Goal: Information Seeking & Learning: Find specific page/section

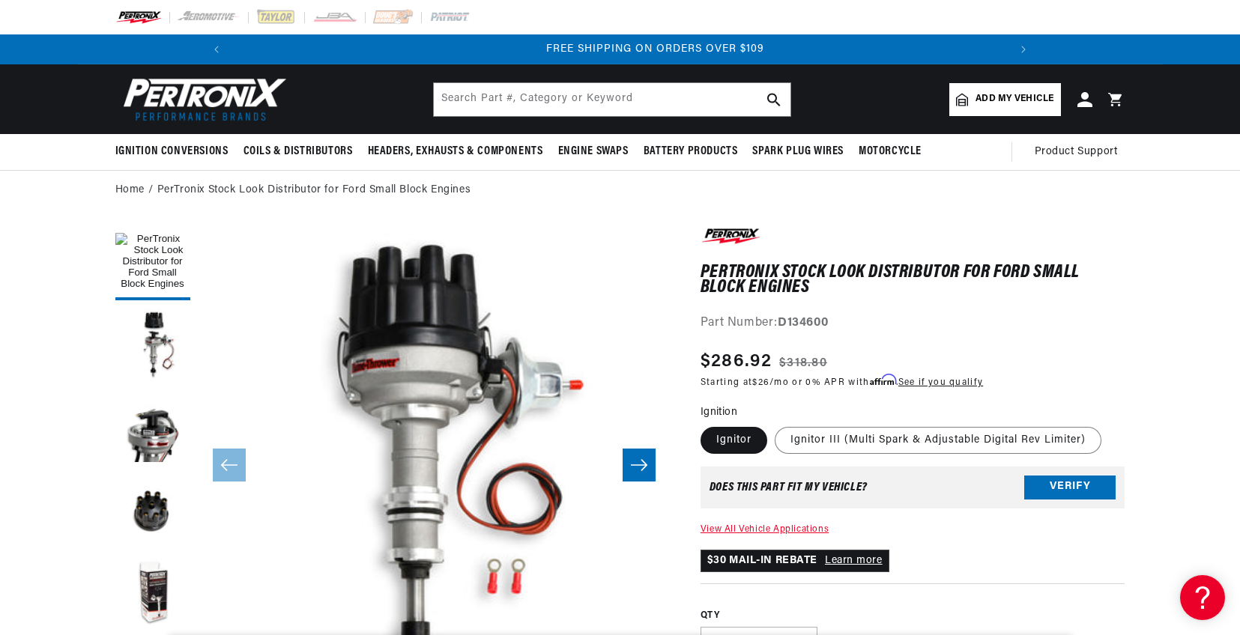
scroll to position [0, 1603]
click at [665, 100] on input "text" at bounding box center [612, 99] width 357 height 33
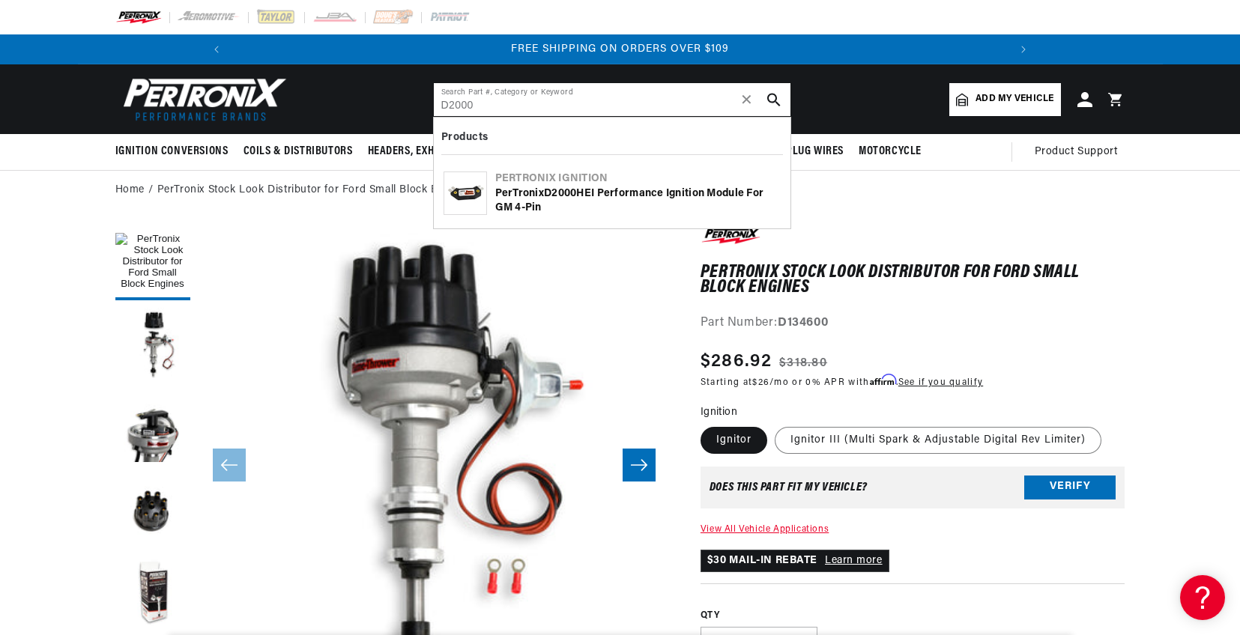
type input "D2000"
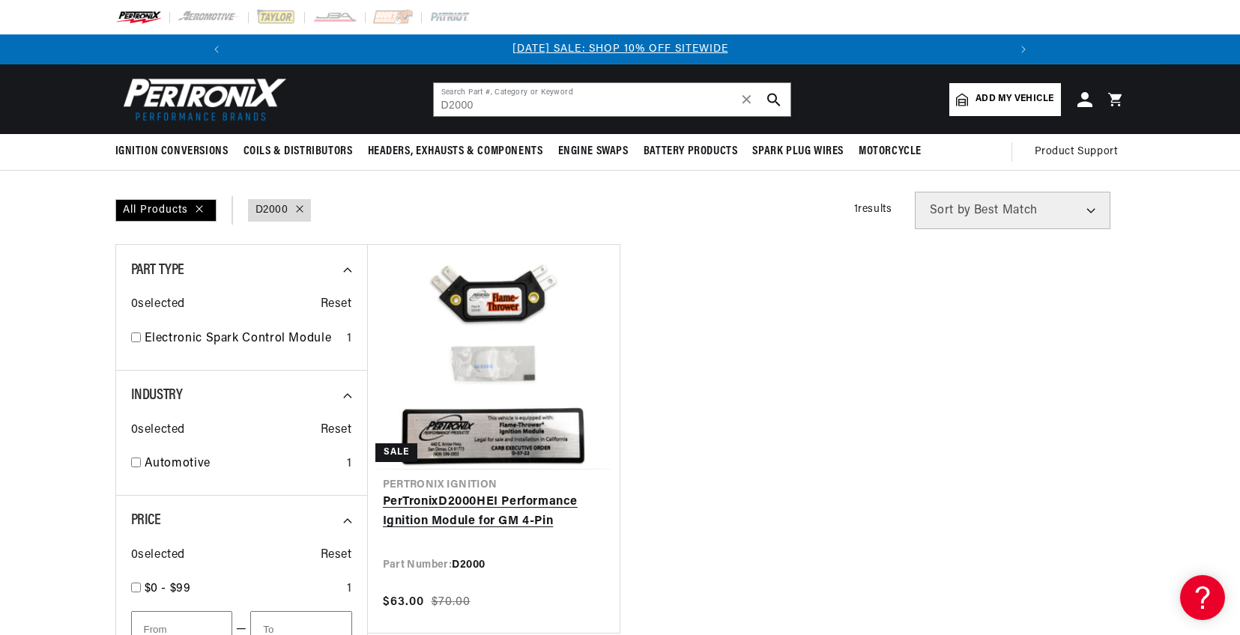
click at [524, 501] on link "PerTronix D2000 HEI Performance Ignition Module for GM 4-Pin" at bounding box center [494, 512] width 222 height 38
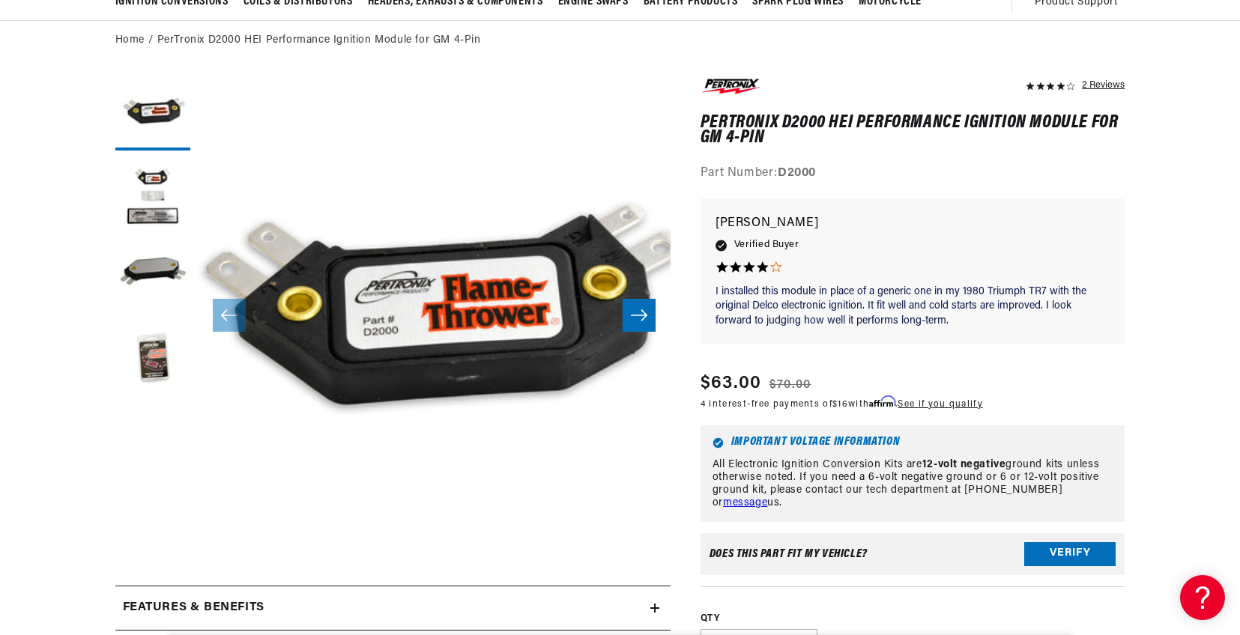
scroll to position [0, 801]
drag, startPoint x: 1031, startPoint y: 304, endPoint x: 1040, endPoint y: 302, distance: 9.3
click at [1040, 302] on p "I installed this module in place of a generic one in my 1980 Triumph TR7 with t…" at bounding box center [913, 307] width 395 height 44
drag, startPoint x: 43, startPoint y: 289, endPoint x: 128, endPoint y: 267, distance: 88.3
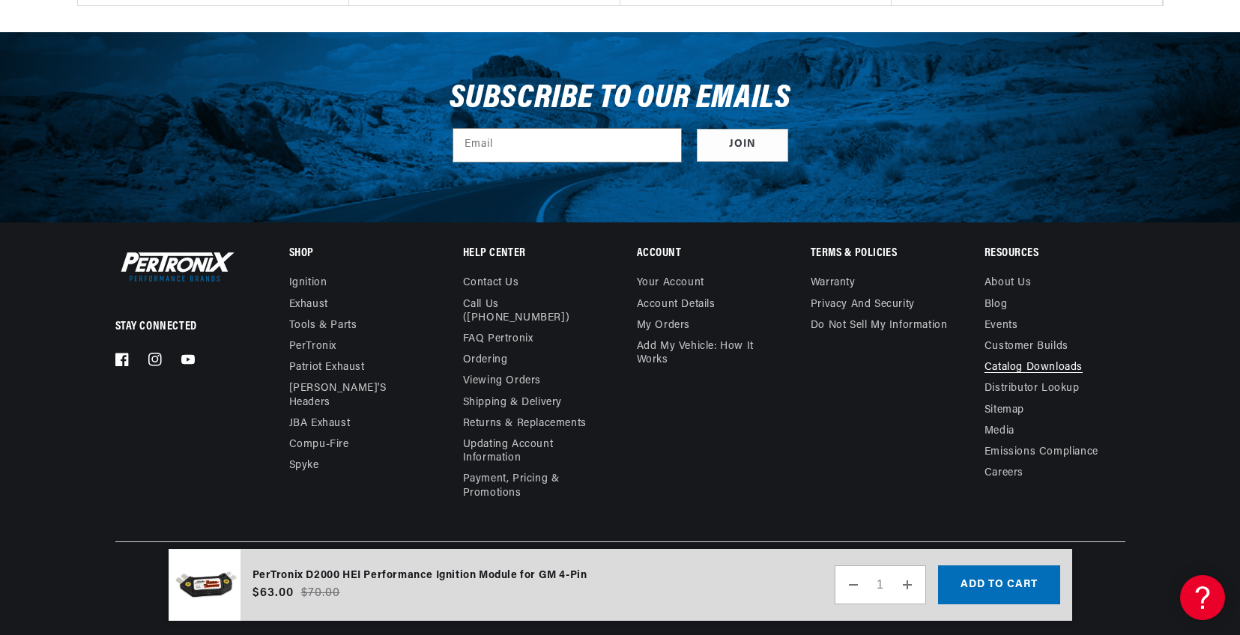
drag, startPoint x: 1032, startPoint y: 369, endPoint x: 1040, endPoint y: 369, distance: 8.3
click at [1032, 369] on link "Catalog Downloads" at bounding box center [1034, 367] width 98 height 21
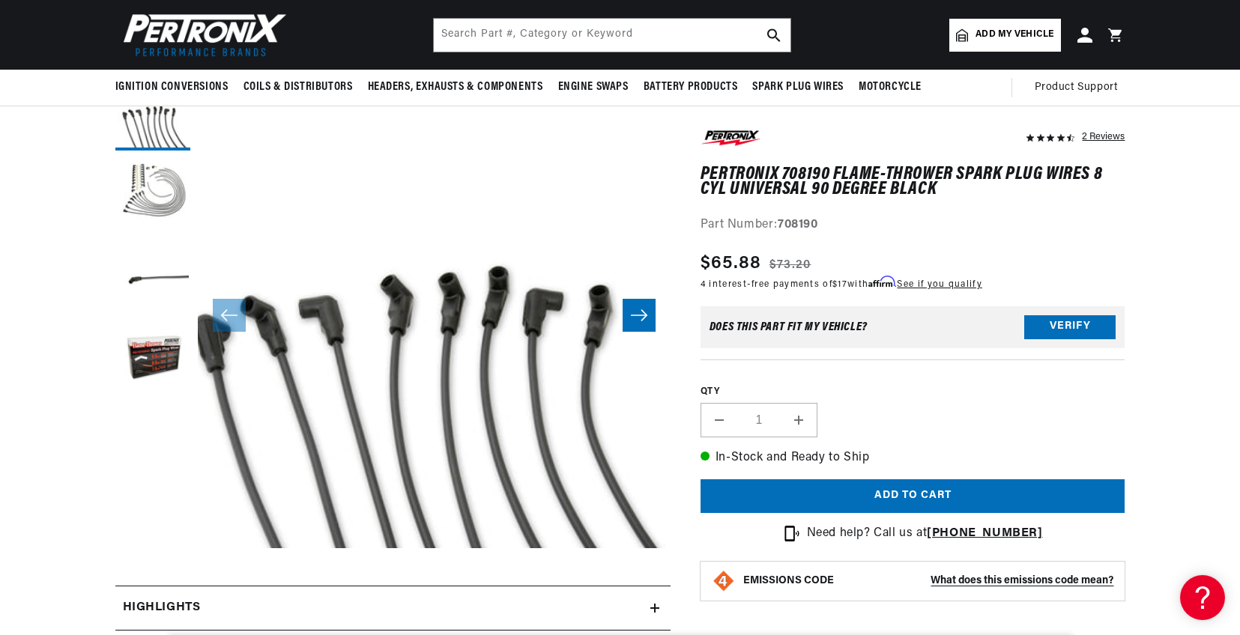
scroll to position [0, 801]
click at [136, 190] on button "Load image 2 in gallery view" at bounding box center [152, 195] width 75 height 75
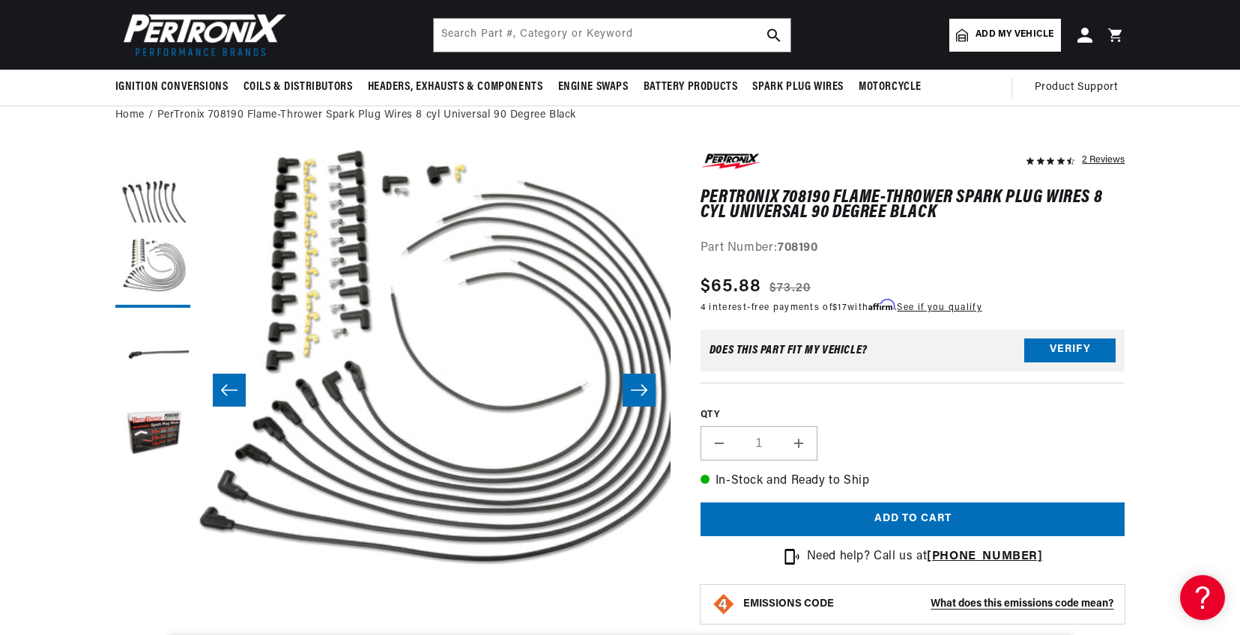
scroll to position [0, 0]
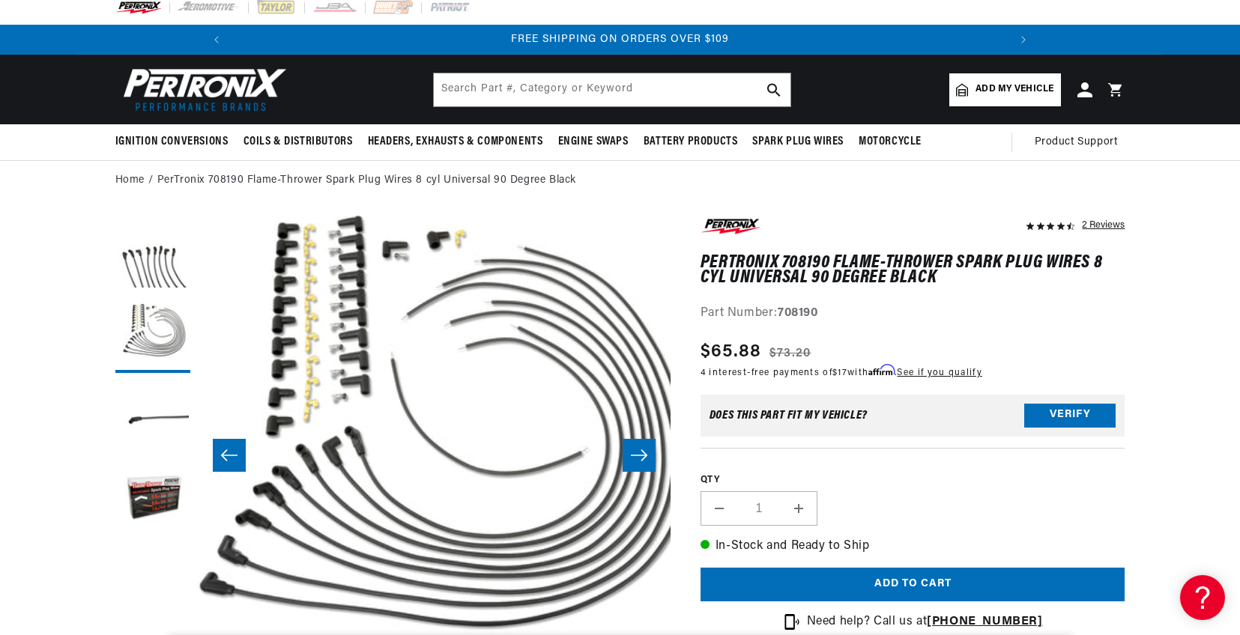
scroll to position [0, 0]
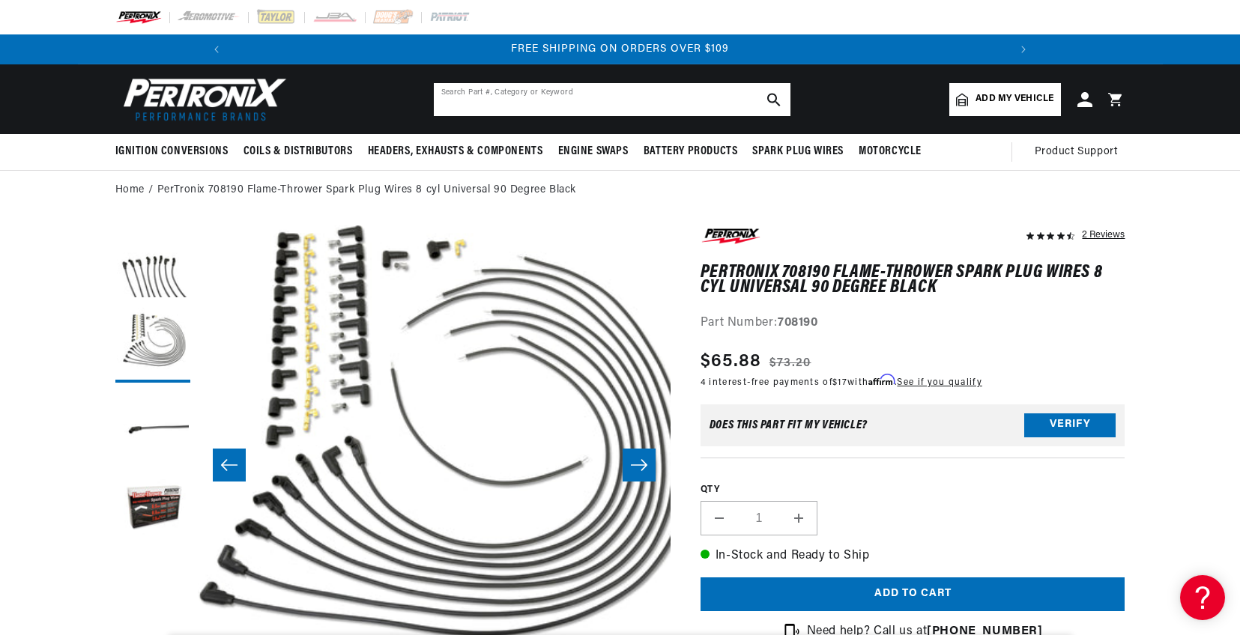
click at [679, 94] on input "text" at bounding box center [612, 99] width 357 height 33
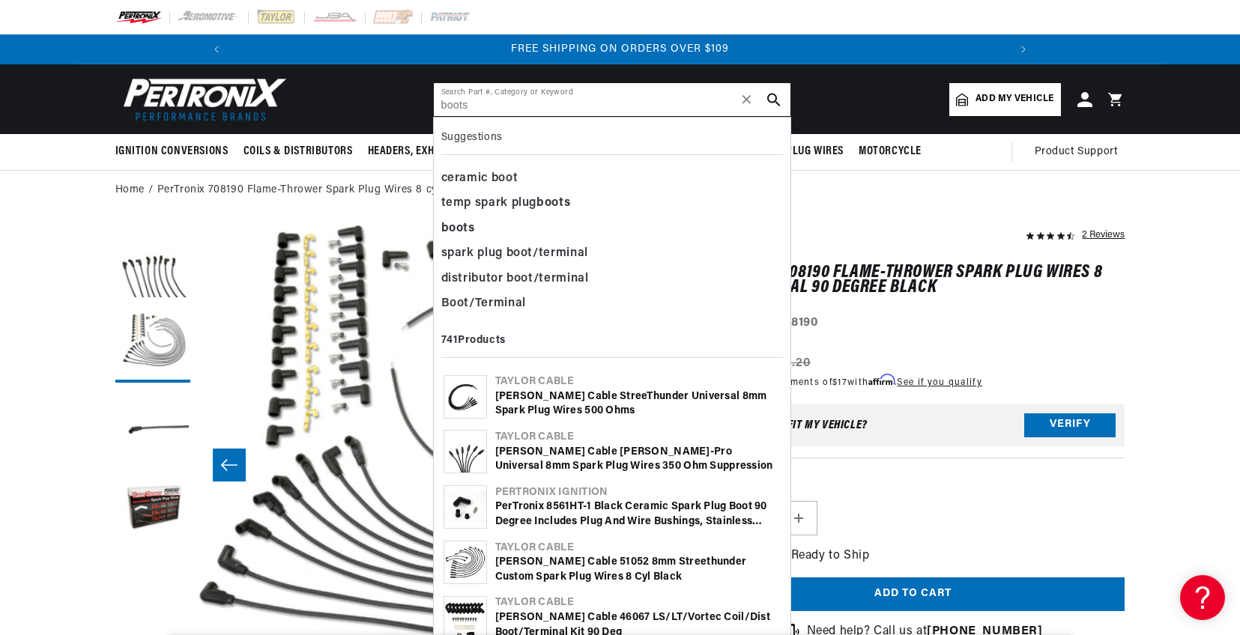
type input "boots"
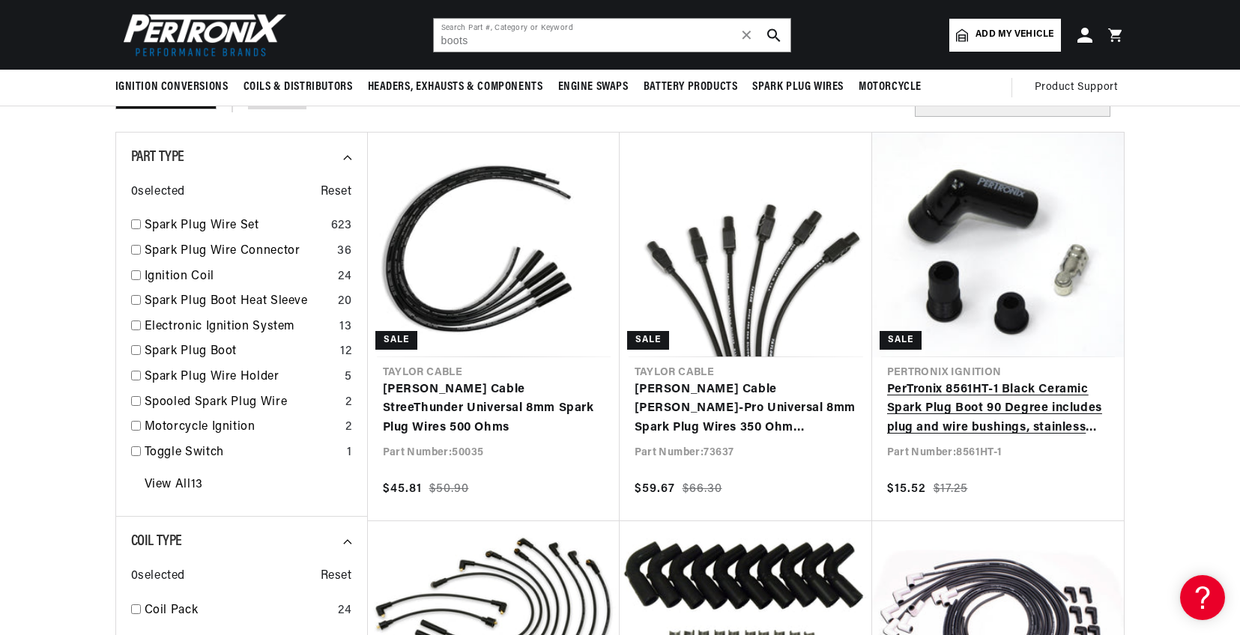
scroll to position [150, 0]
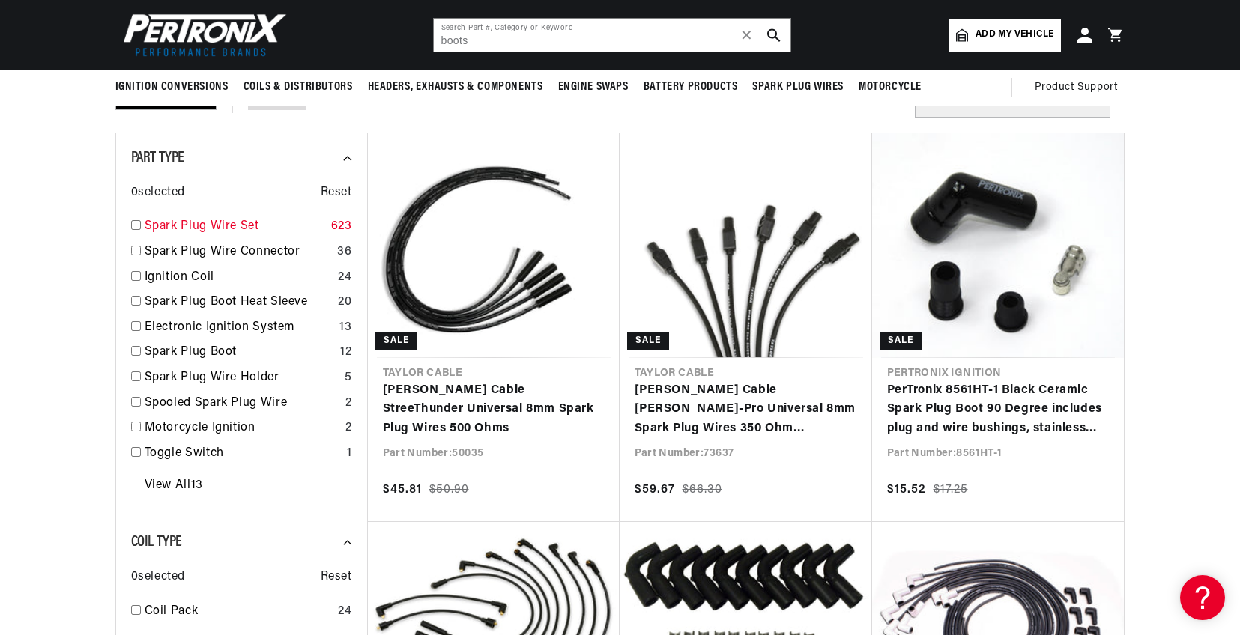
drag, startPoint x: 139, startPoint y: 227, endPoint x: 151, endPoint y: 232, distance: 13.1
click at [139, 227] on input "checkbox" at bounding box center [136, 225] width 10 height 10
checkbox input "true"
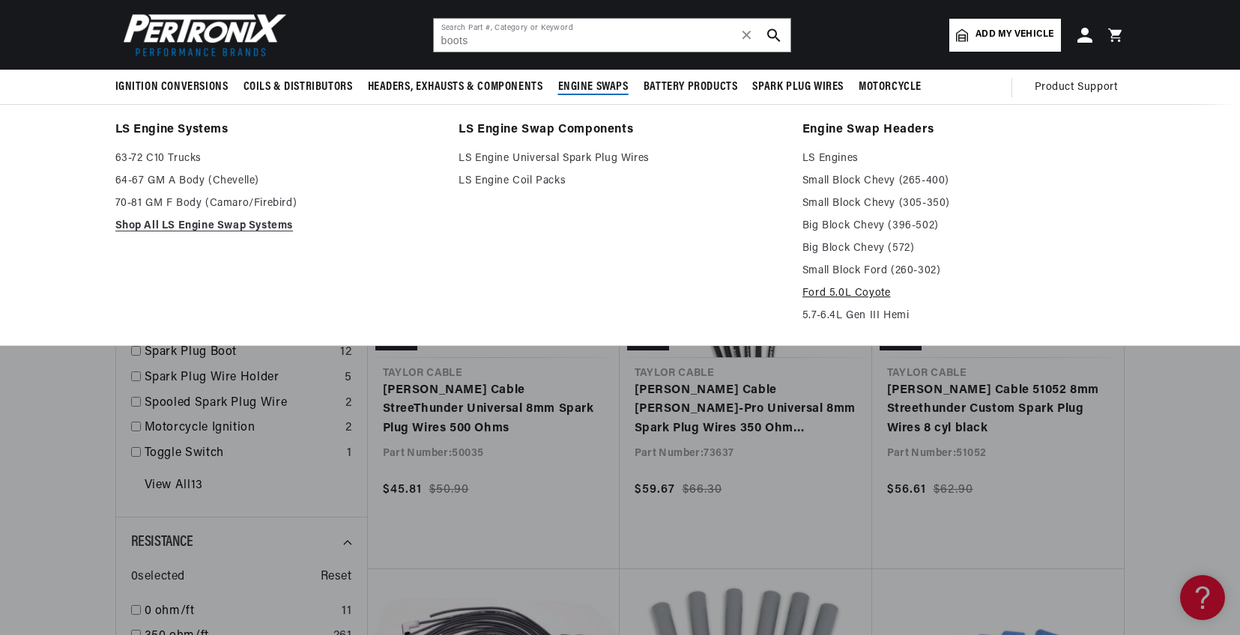
scroll to position [0, 1603]
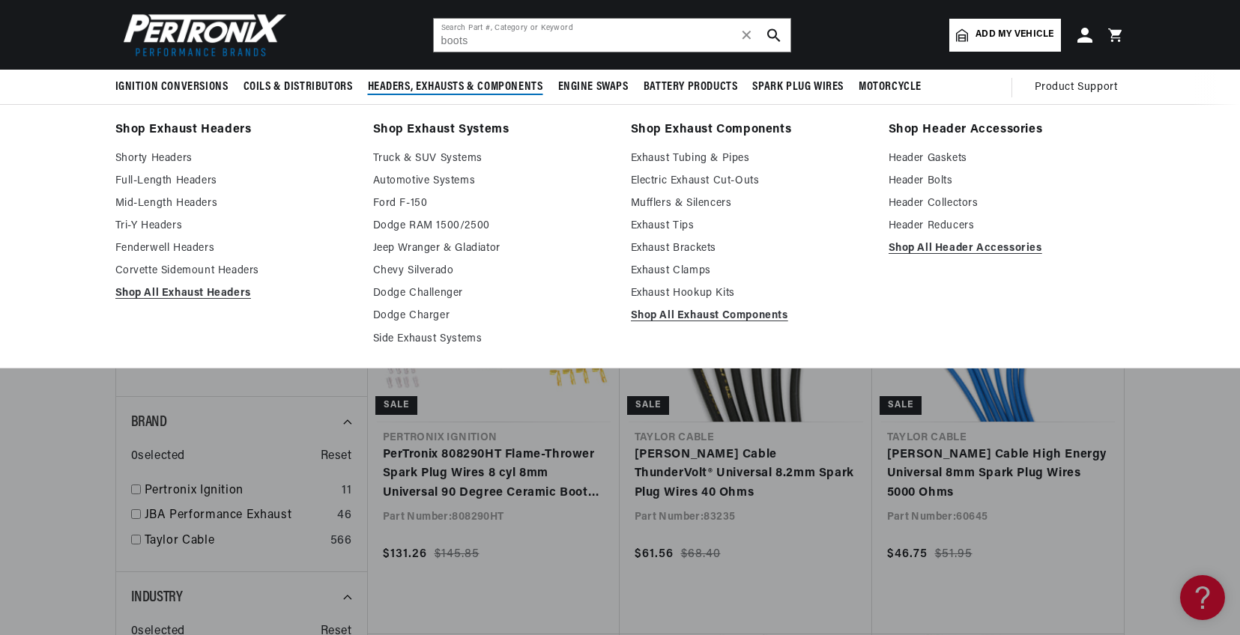
scroll to position [450, 0]
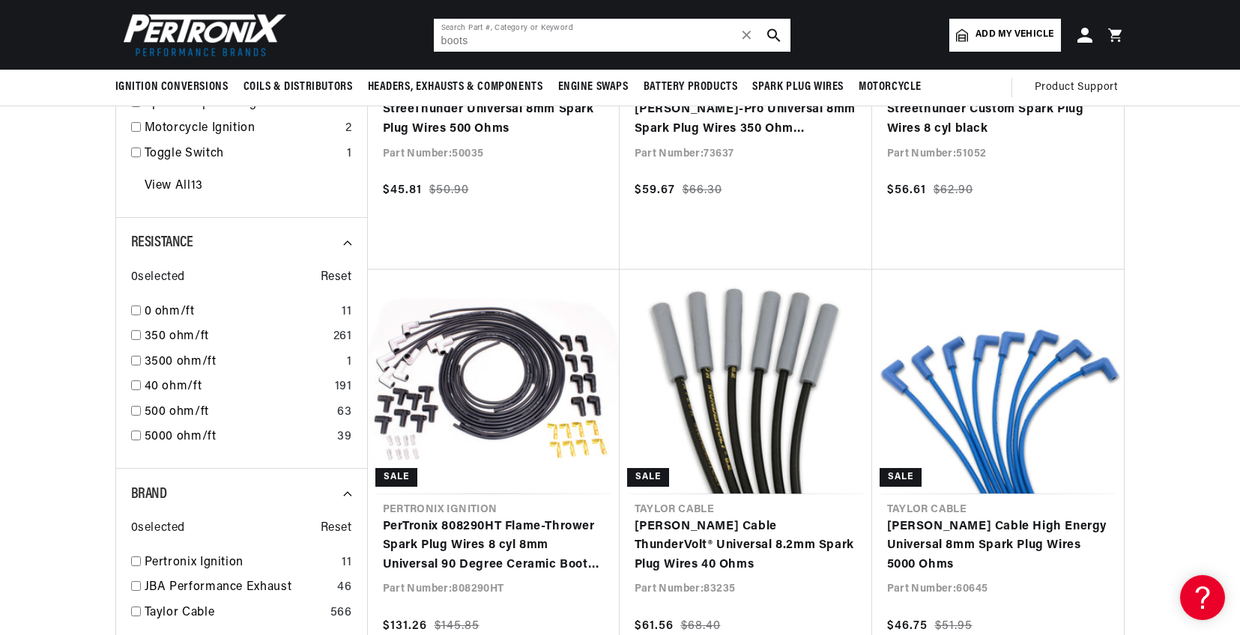
click at [504, 41] on input "boots" at bounding box center [612, 35] width 357 height 33
click at [500, 41] on input "boots" at bounding box center [612, 35] width 357 height 33
drag, startPoint x: 505, startPoint y: 35, endPoint x: 355, endPoint y: 40, distance: 150.0
click at [355, 40] on header "BETTER SEARCH RESULTS Add your vehicle's year, make, and model to find parts be…" at bounding box center [620, 35] width 1085 height 70
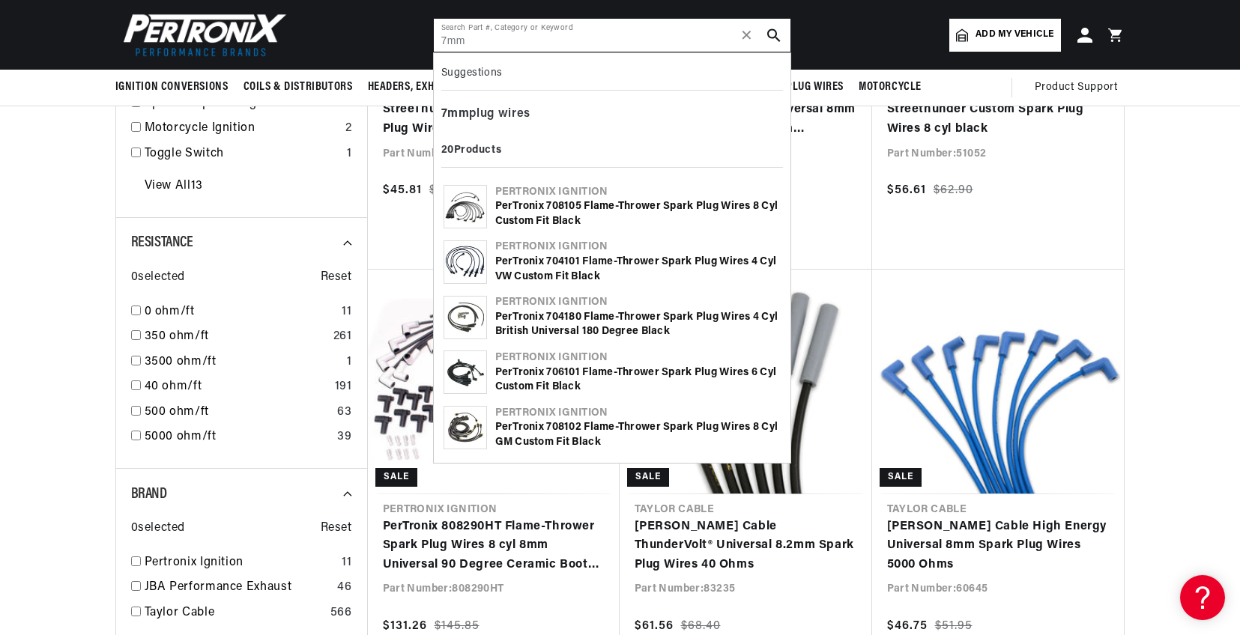
type input "7mm"
checkbox input "false"
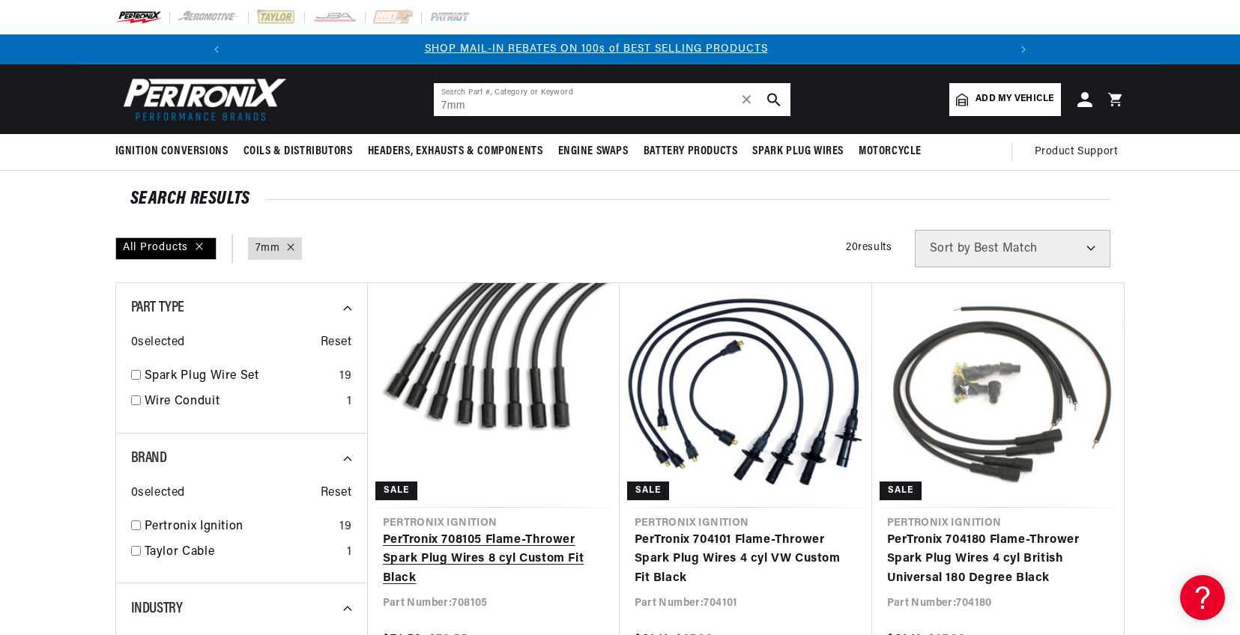
scroll to position [300, 0]
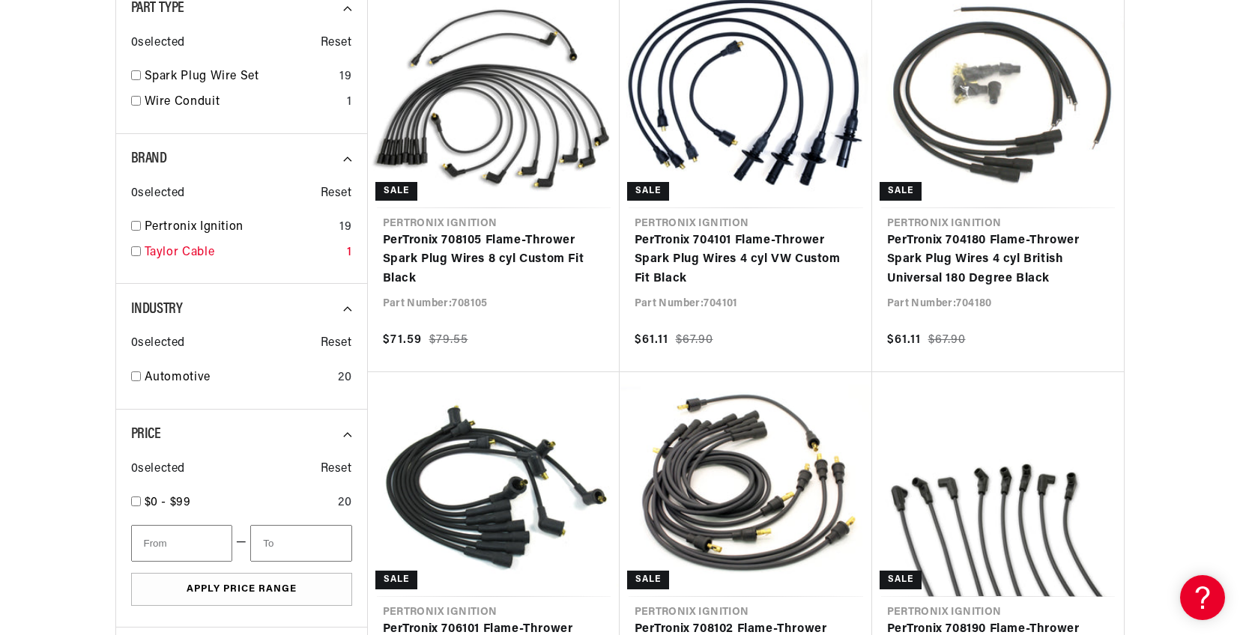
click at [137, 255] on input "checkbox" at bounding box center [136, 252] width 10 height 10
checkbox input "true"
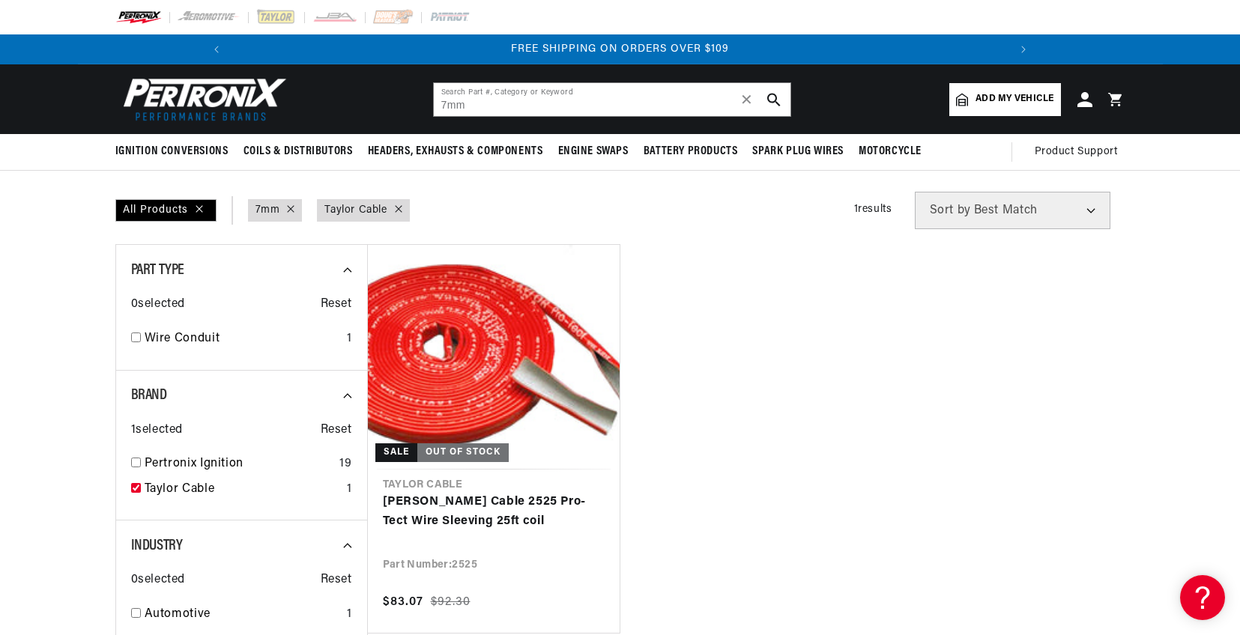
scroll to position [0, 1603]
click at [495, 106] on input "7mm" at bounding box center [612, 99] width 357 height 33
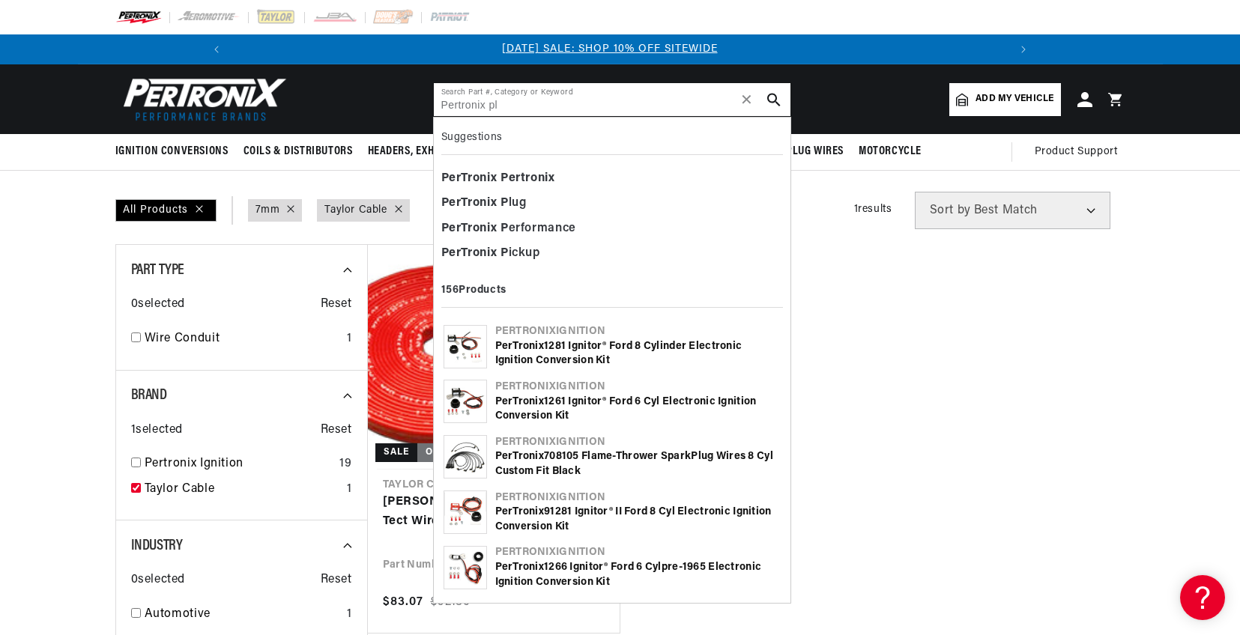
scroll to position [0, 0]
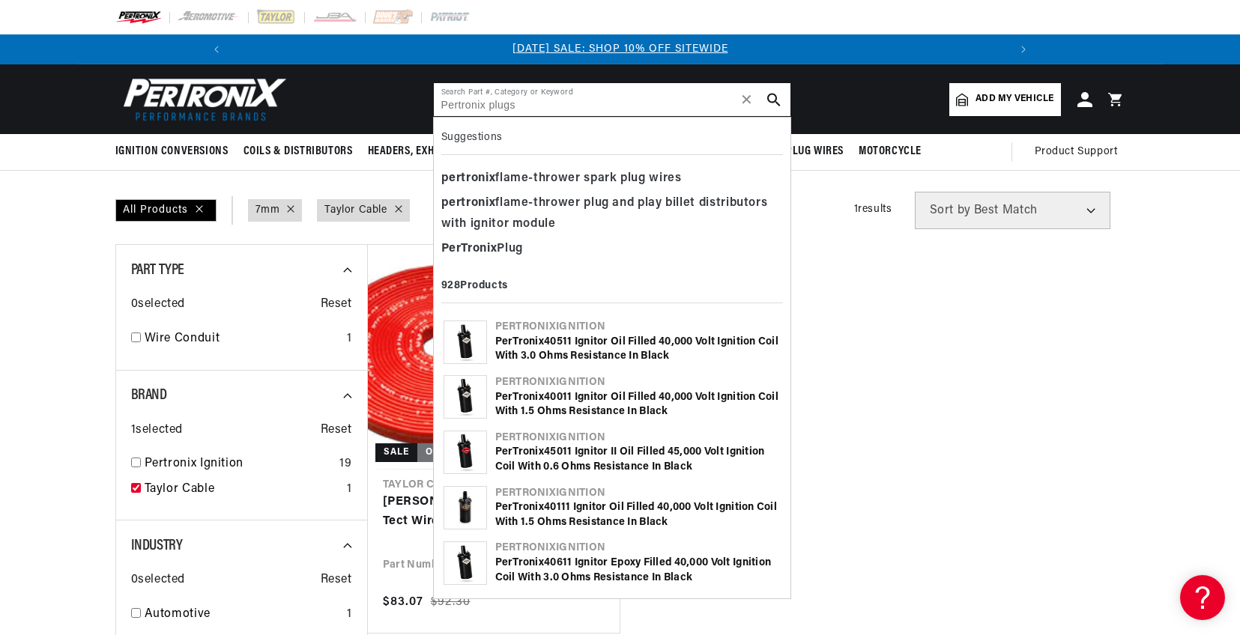
type input "Pertronix plugs"
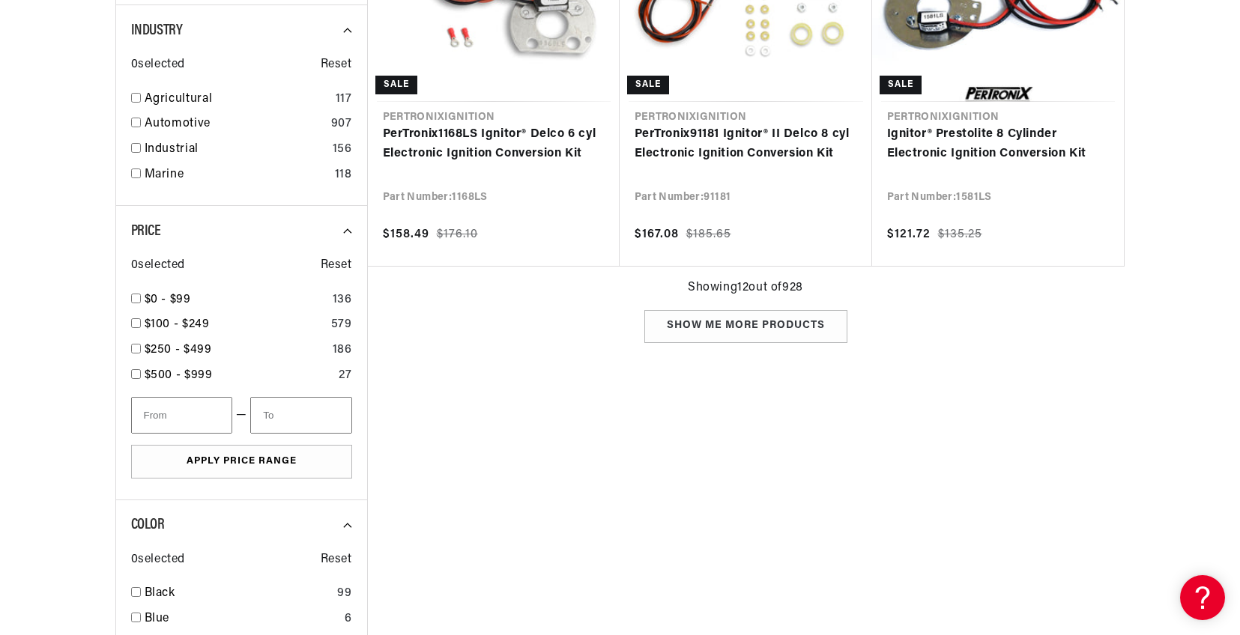
scroll to position [1798, 0]
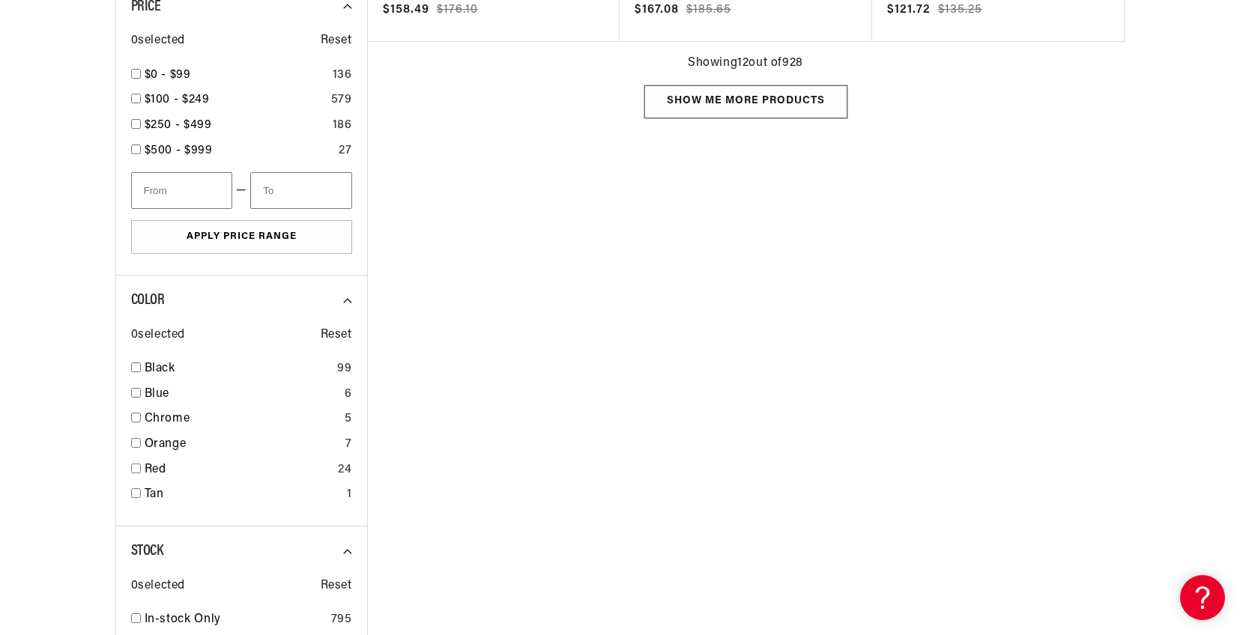
click at [725, 95] on div "Show me more products" at bounding box center [745, 102] width 203 height 34
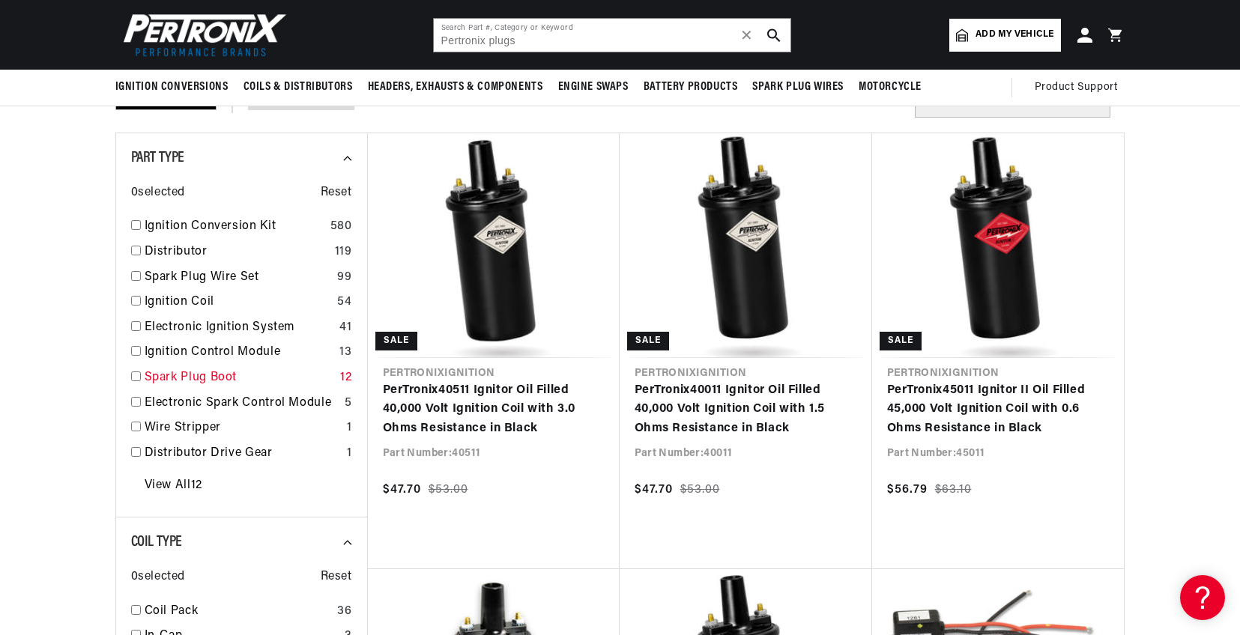
click at [135, 373] on input "checkbox" at bounding box center [136, 377] width 10 height 10
checkbox input "false"
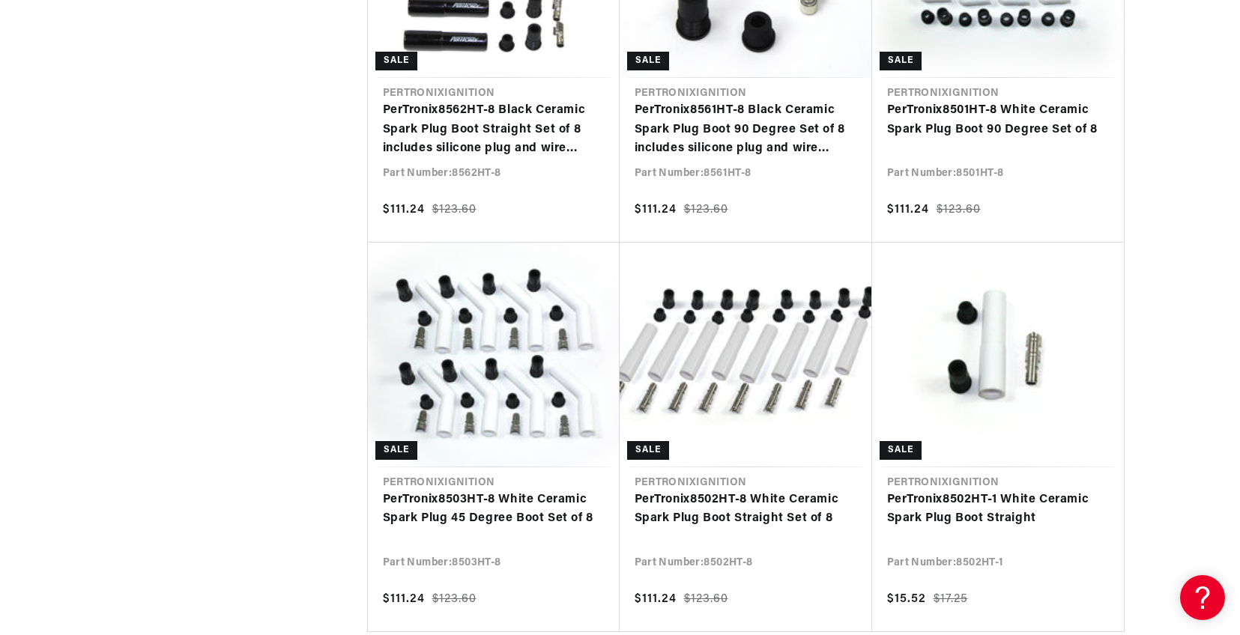
scroll to position [1274, 0]
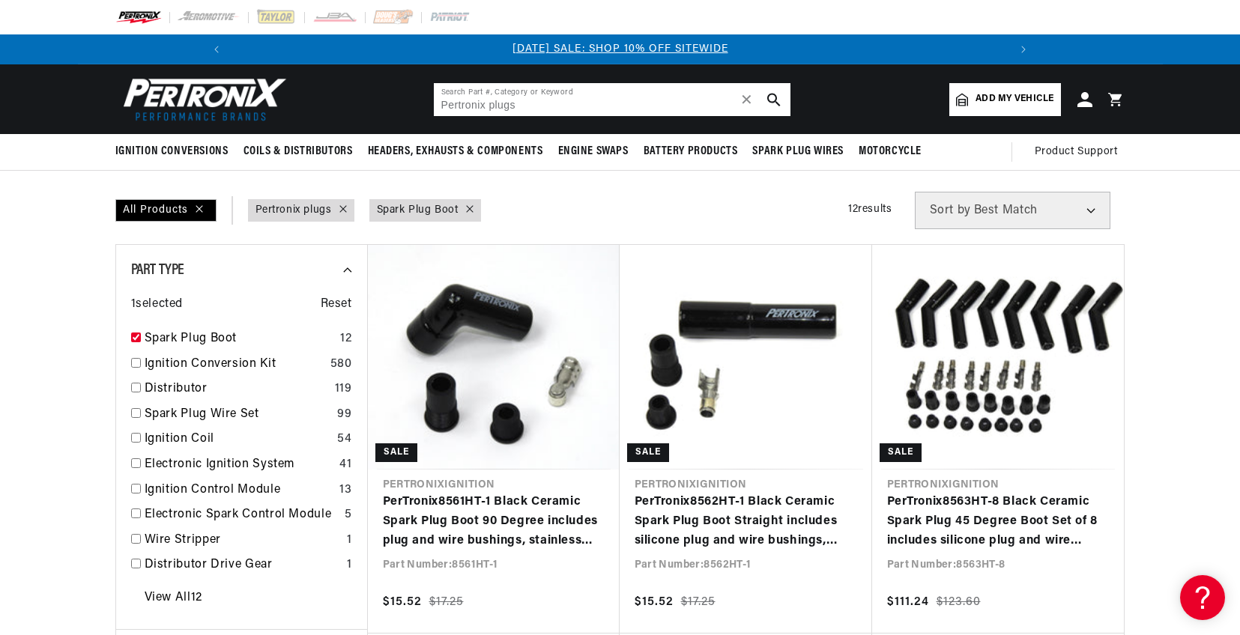
drag, startPoint x: 545, startPoint y: 106, endPoint x: 423, endPoint y: 112, distance: 121.5
click at [423, 112] on header "BETTER SEARCH RESULTS Add your vehicle's year, make, and model to find parts be…" at bounding box center [620, 99] width 1085 height 70
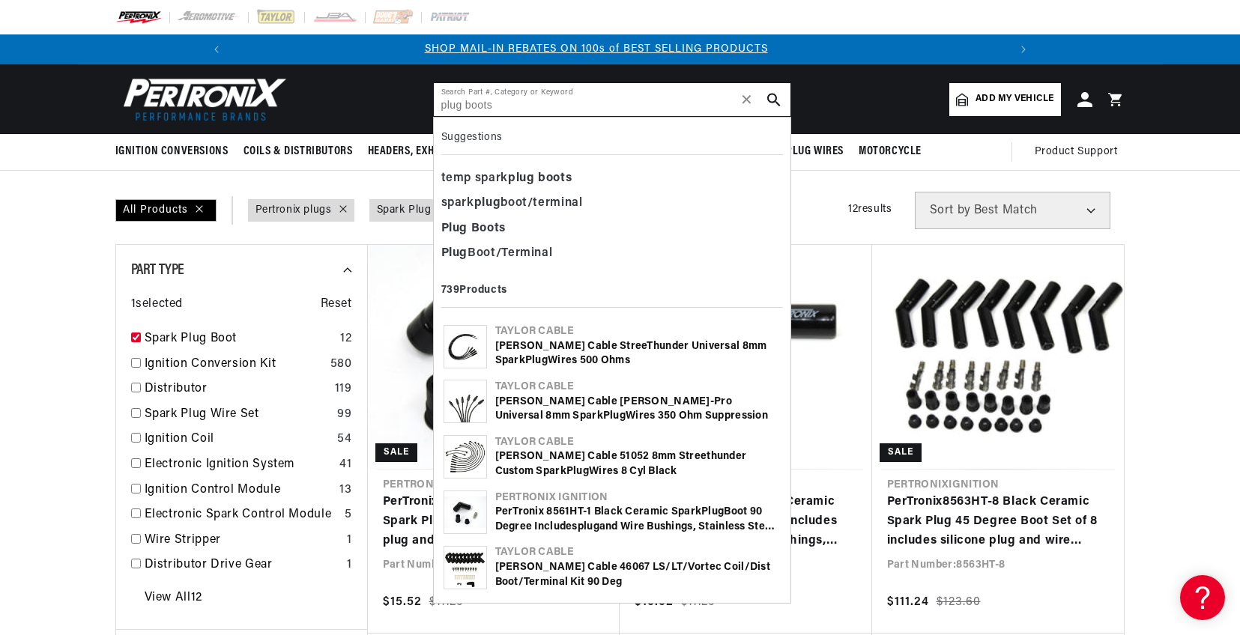
type input "plug boots"
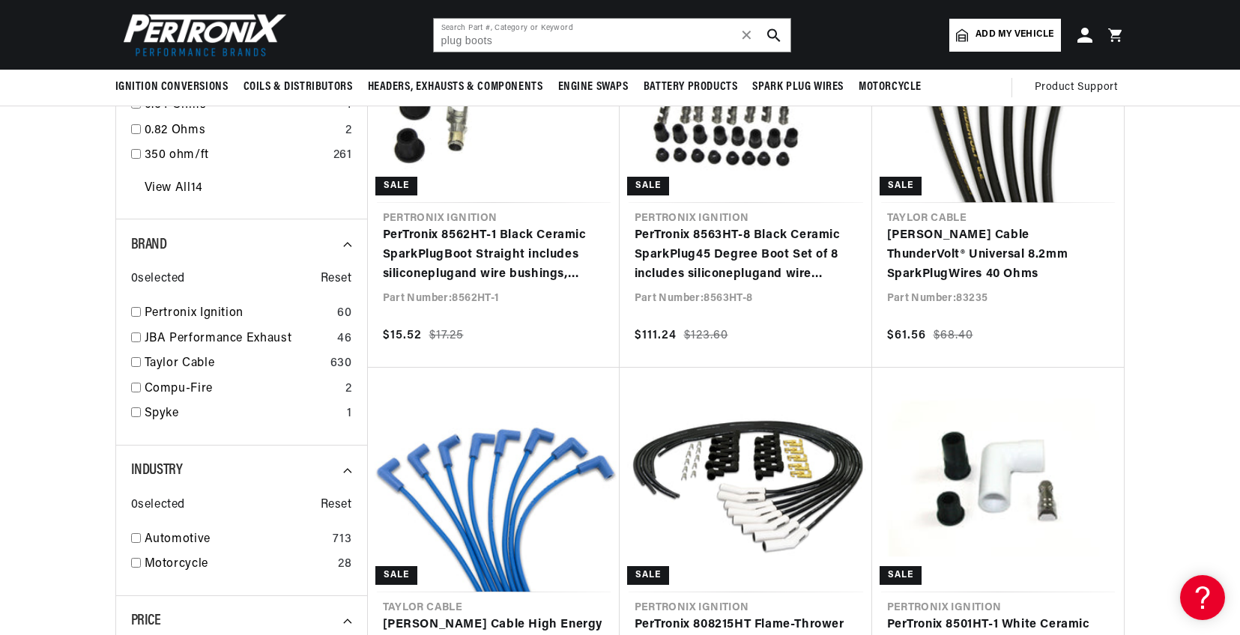
scroll to position [974, 0]
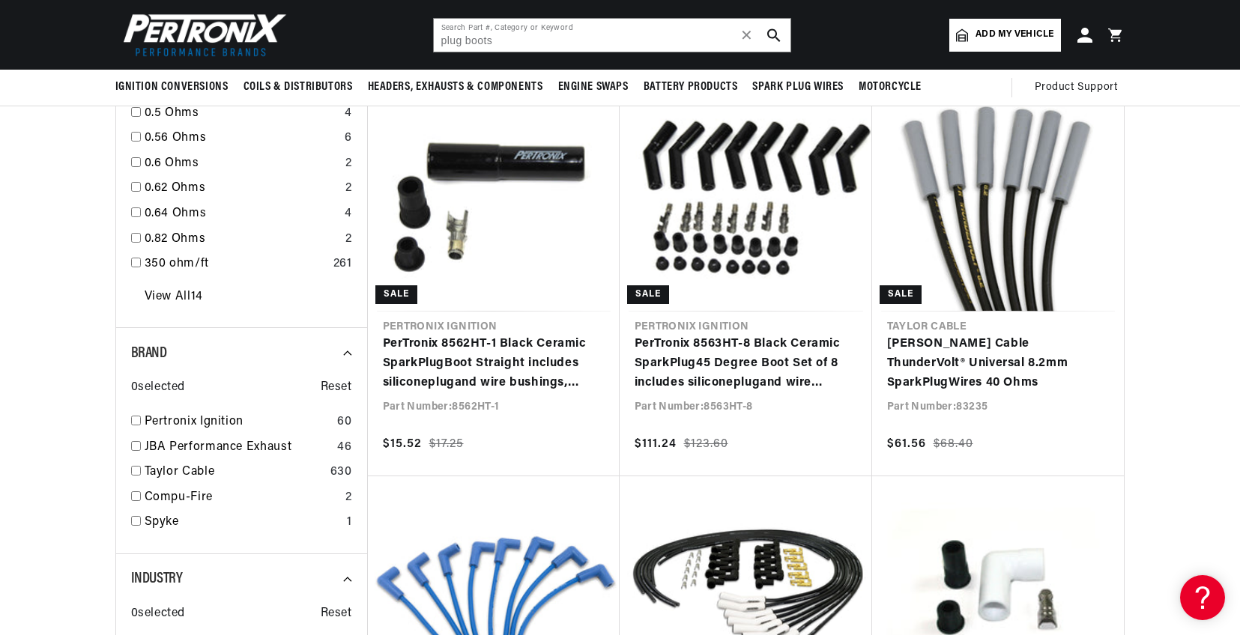
click at [189, 28] on img at bounding box center [201, 35] width 172 height 52
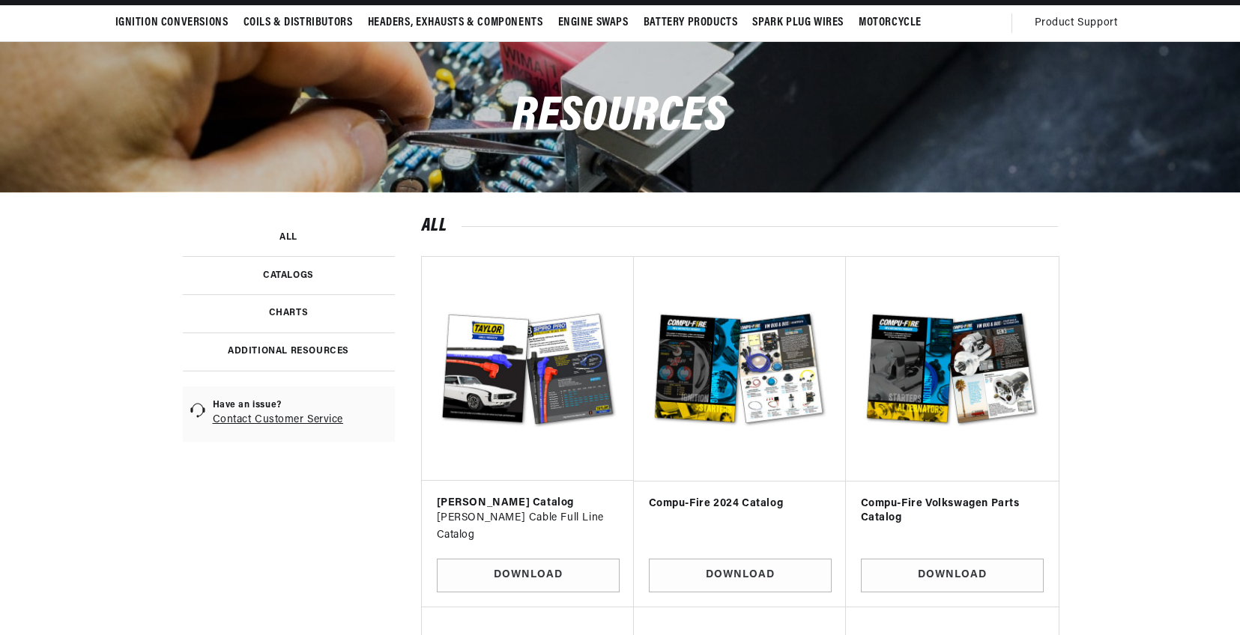
scroll to position [225, 0]
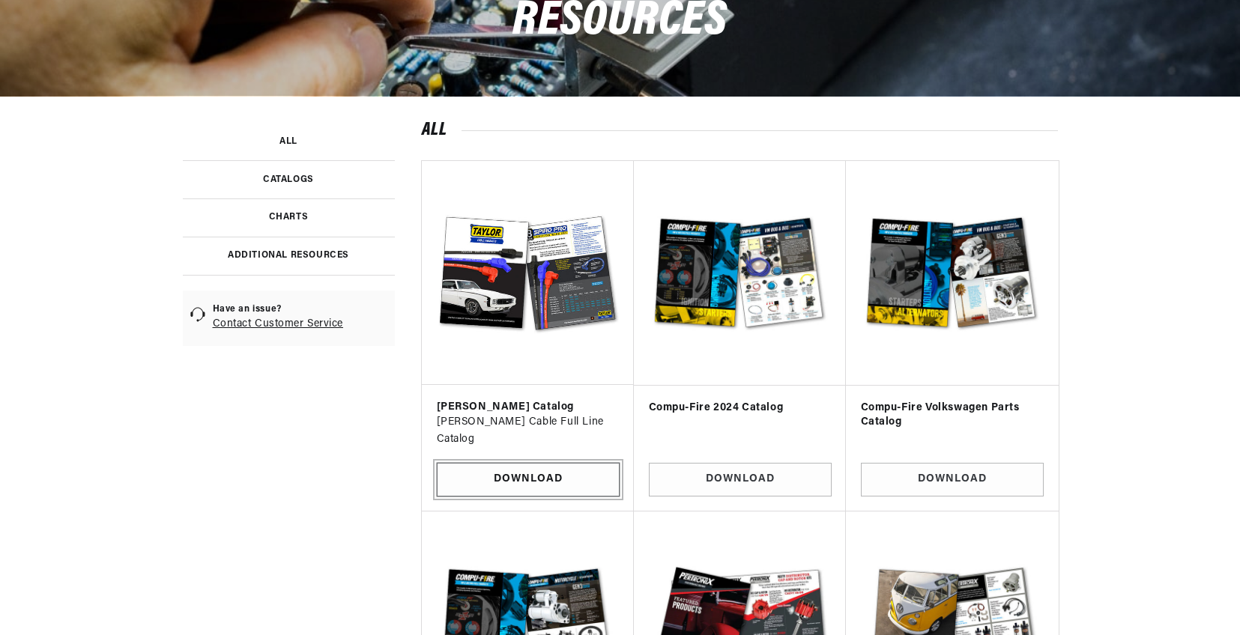
click at [523, 463] on link "Download" at bounding box center [528, 480] width 183 height 34
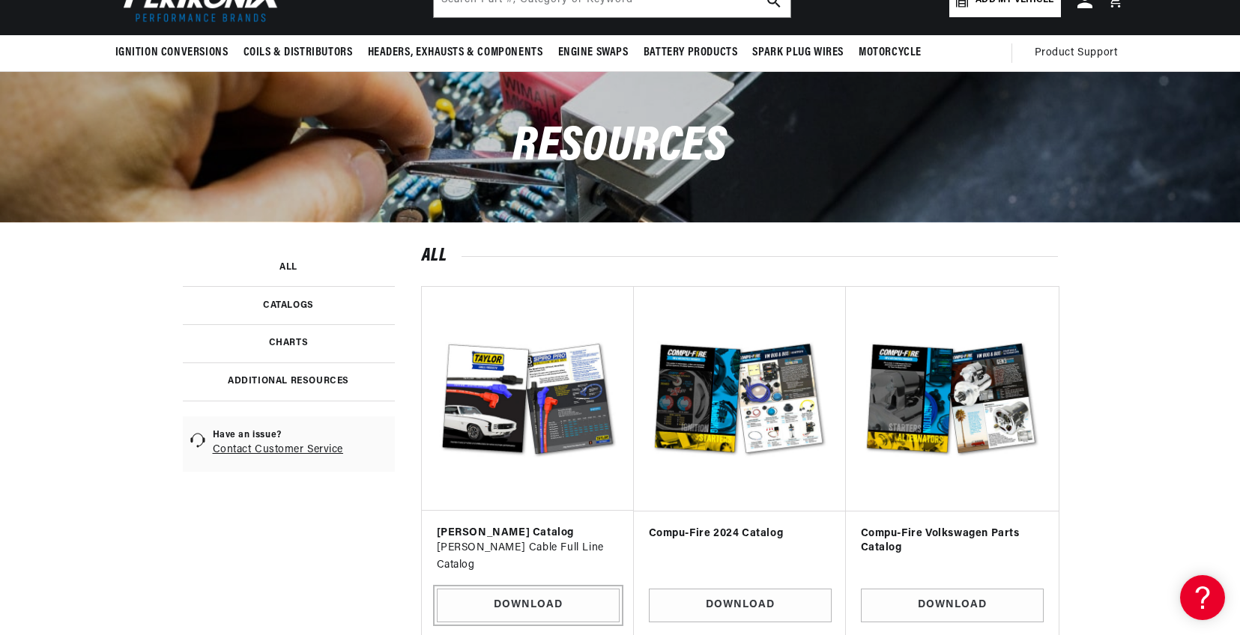
scroll to position [0, 0]
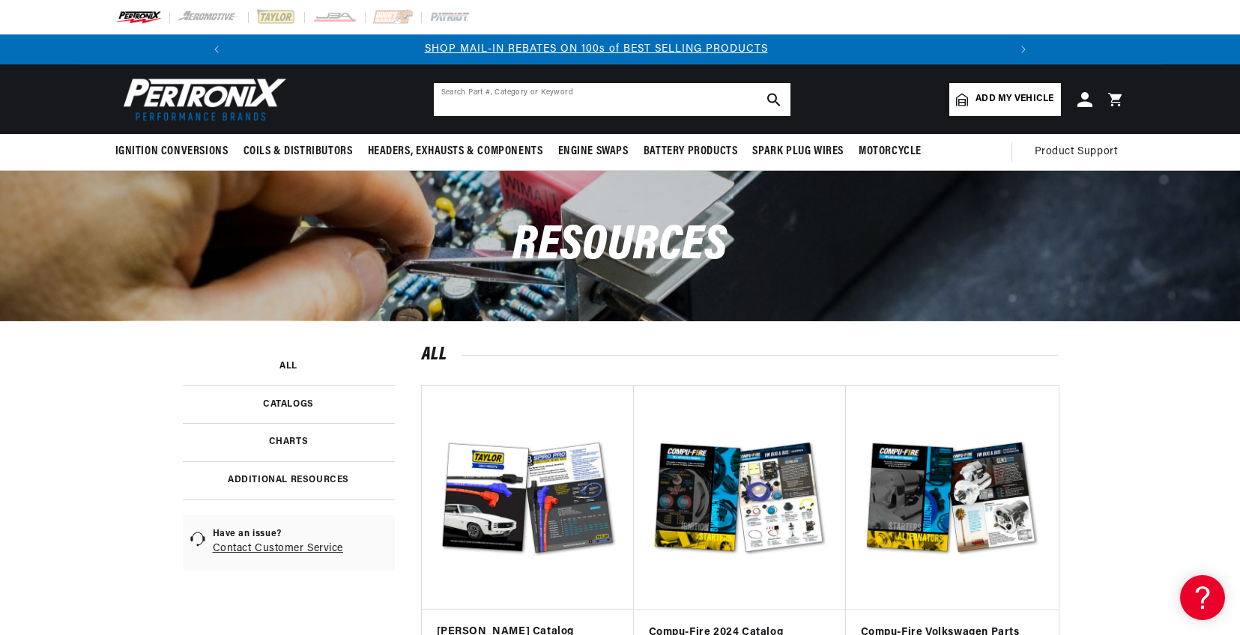
click at [570, 95] on input "text" at bounding box center [612, 99] width 357 height 33
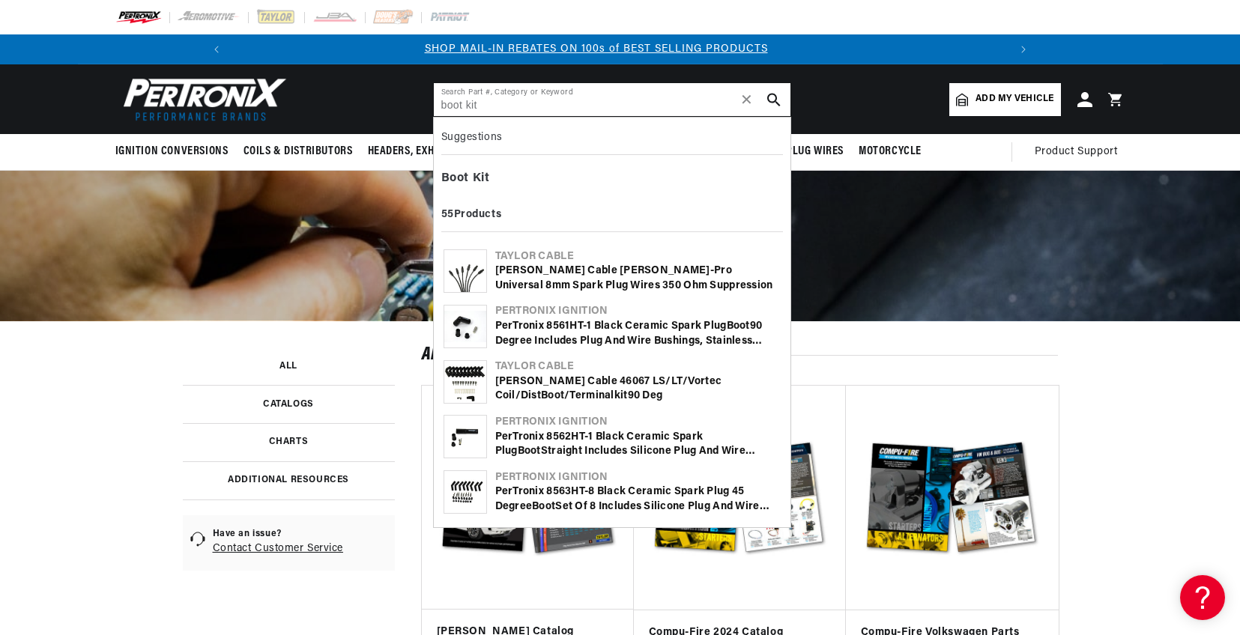
type input "boot kit"
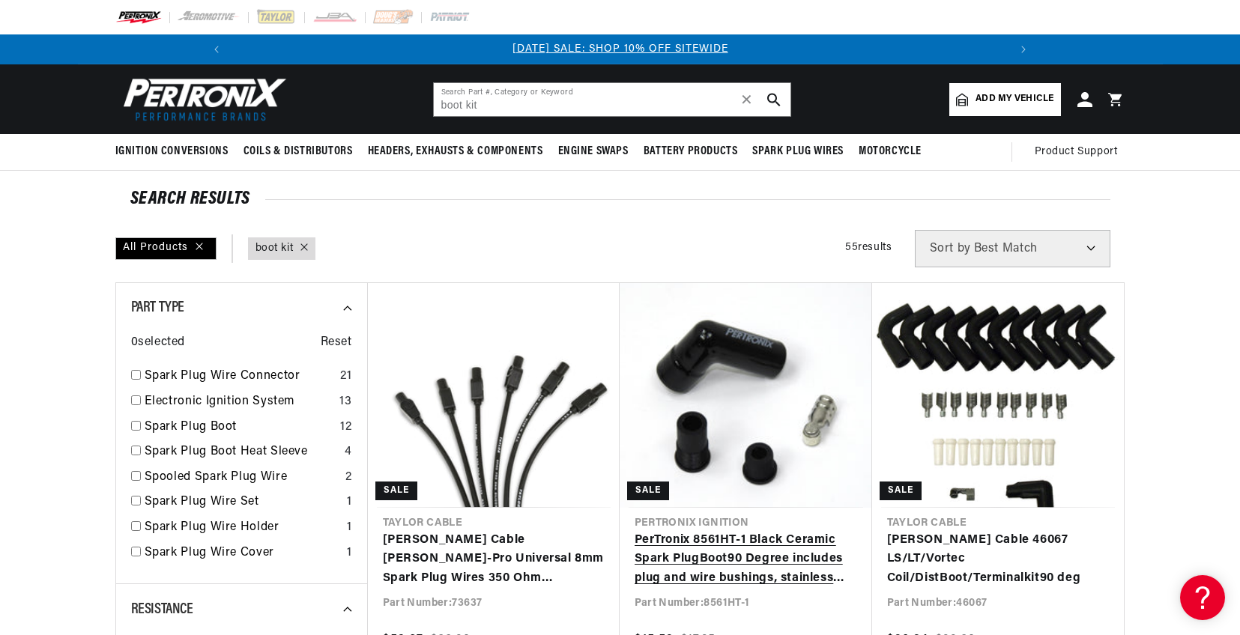
scroll to position [150, 0]
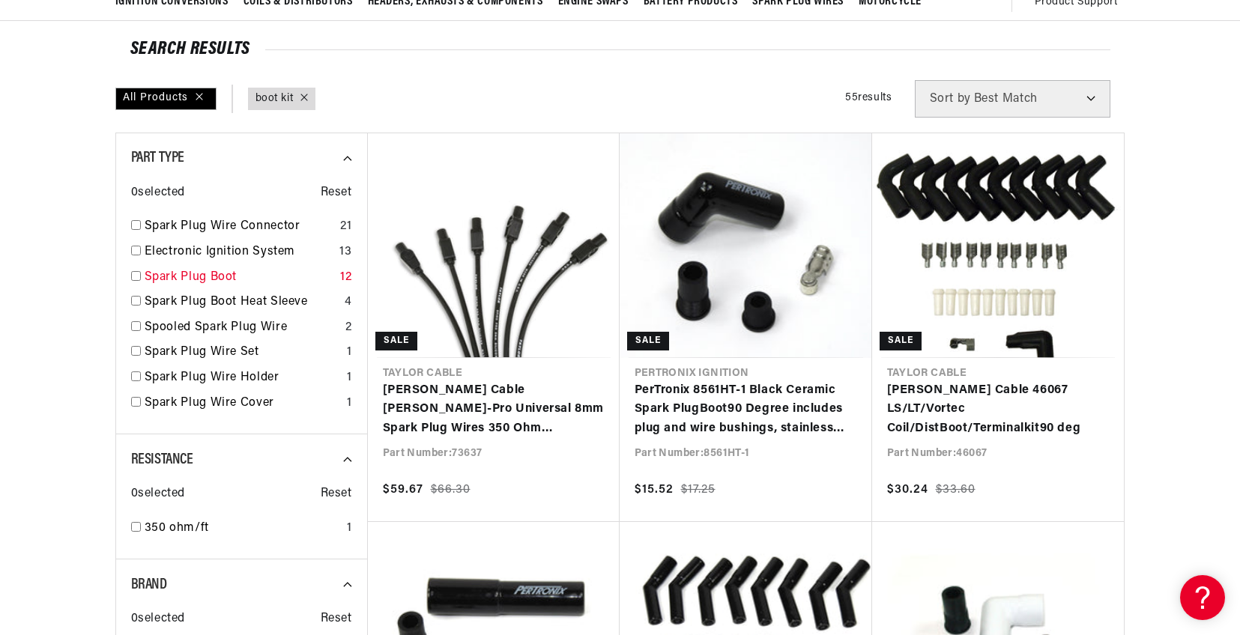
click at [140, 278] on input "checkbox" at bounding box center [136, 276] width 10 height 10
checkbox input "true"
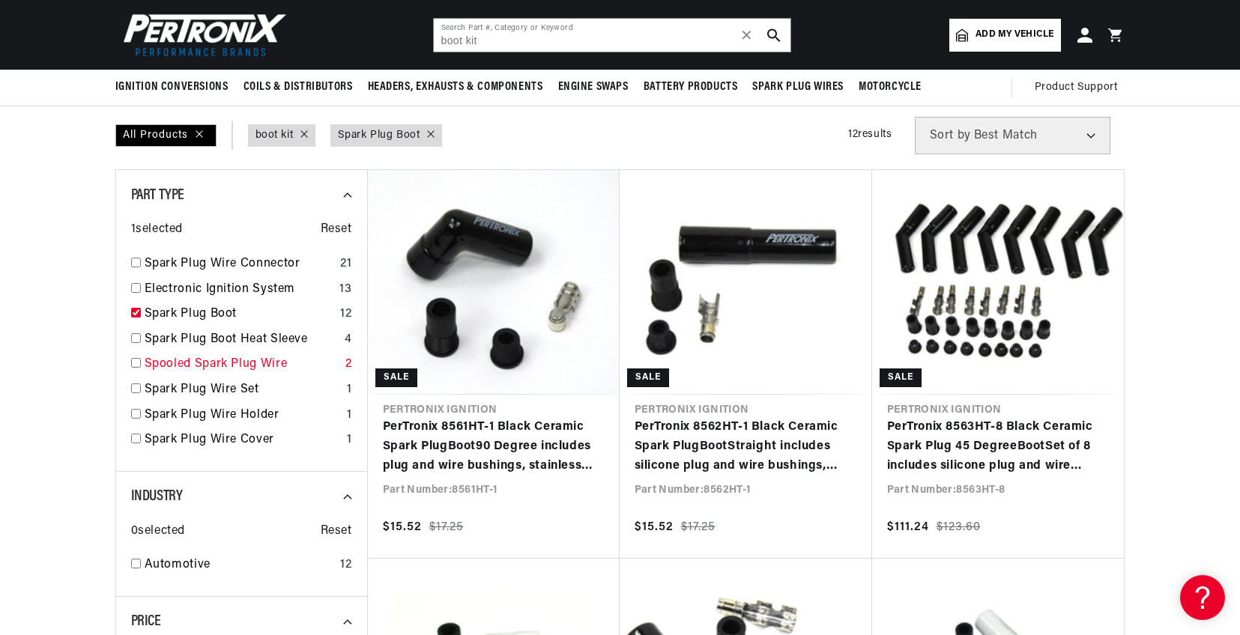
scroll to position [0, 1603]
click at [137, 265] on input "checkbox" at bounding box center [136, 263] width 10 height 10
checkbox input "true"
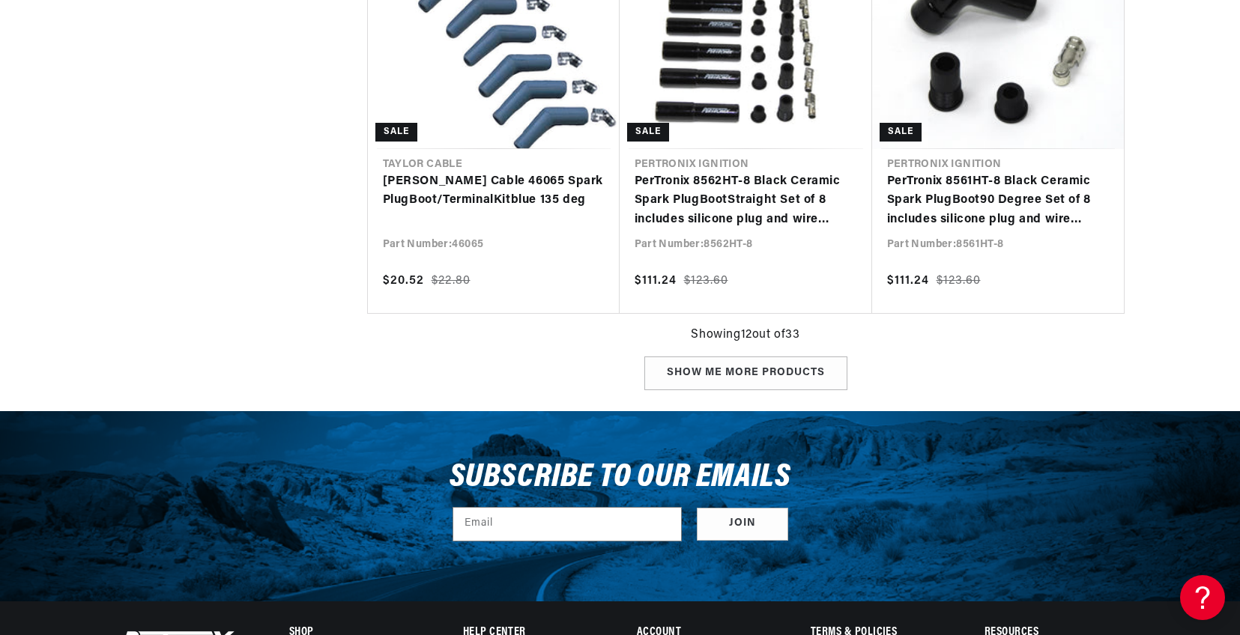
scroll to position [1499, 0]
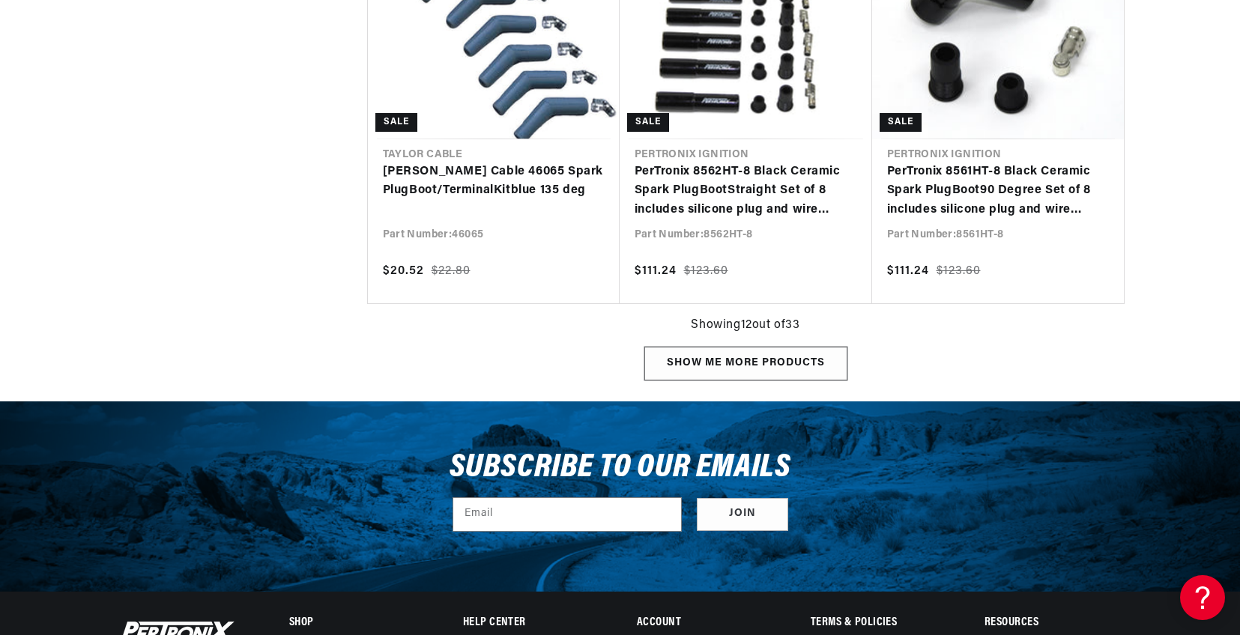
click at [767, 356] on div "Show me more products" at bounding box center [745, 364] width 203 height 34
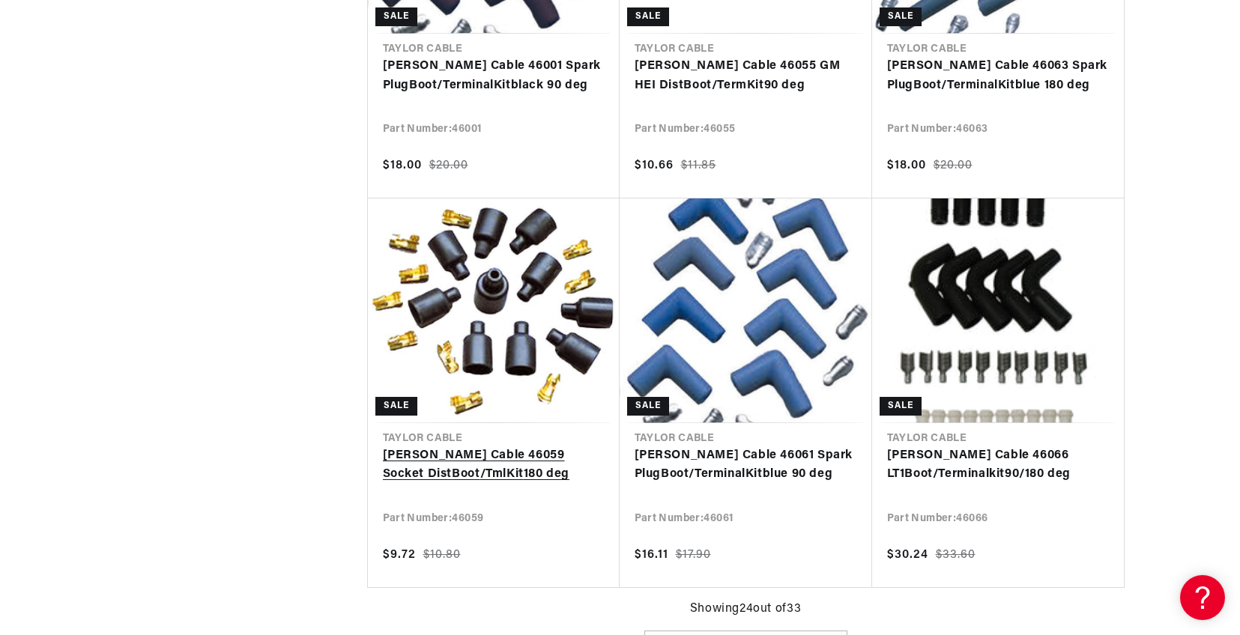
click at [419, 458] on link "Taylor Cable 46059 Socket Dist Boot /Tml Kit 180 deg" at bounding box center [494, 466] width 222 height 38
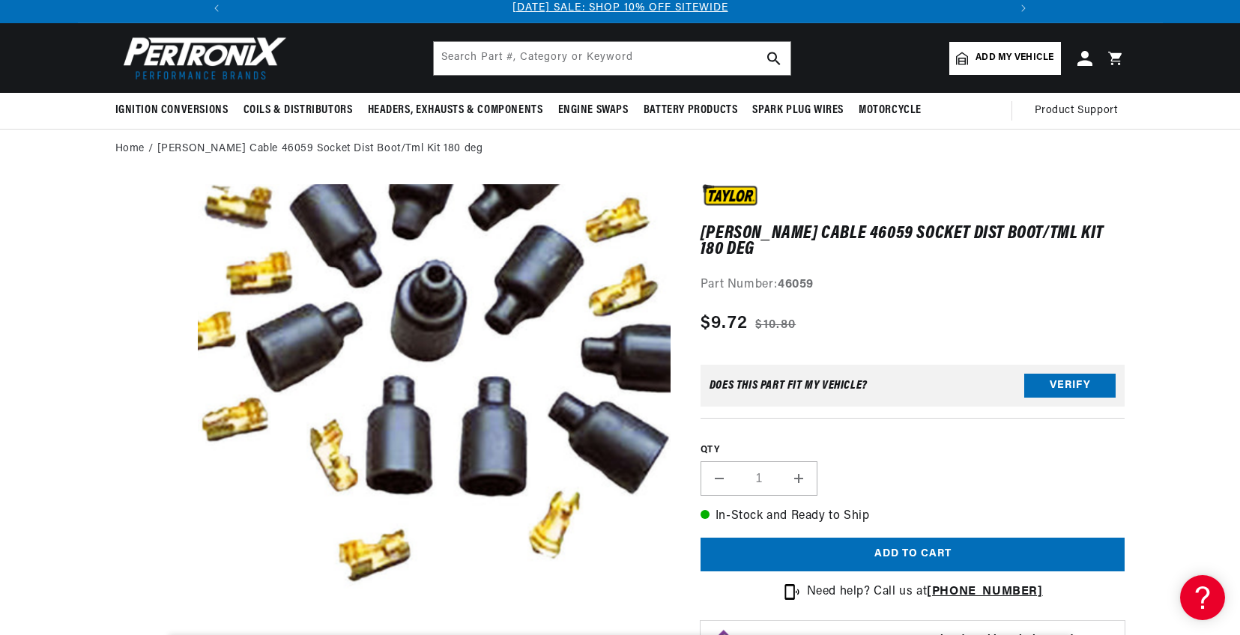
scroll to position [300, 0]
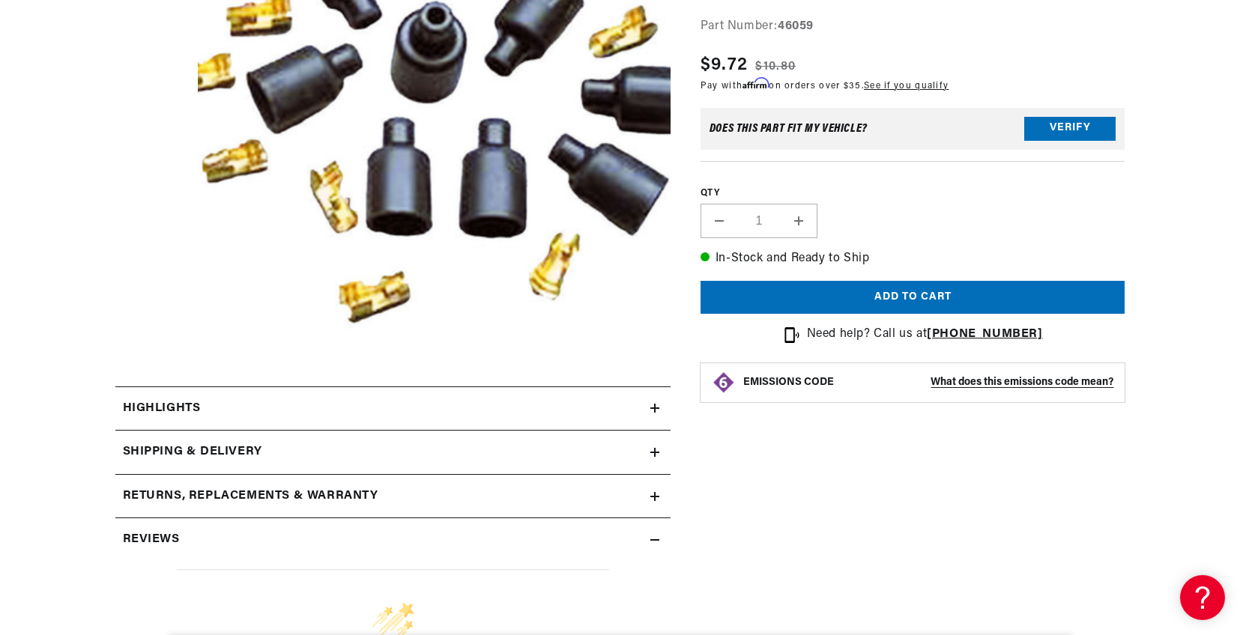
click at [473, 411] on div "Highlights" at bounding box center [382, 408] width 535 height 19
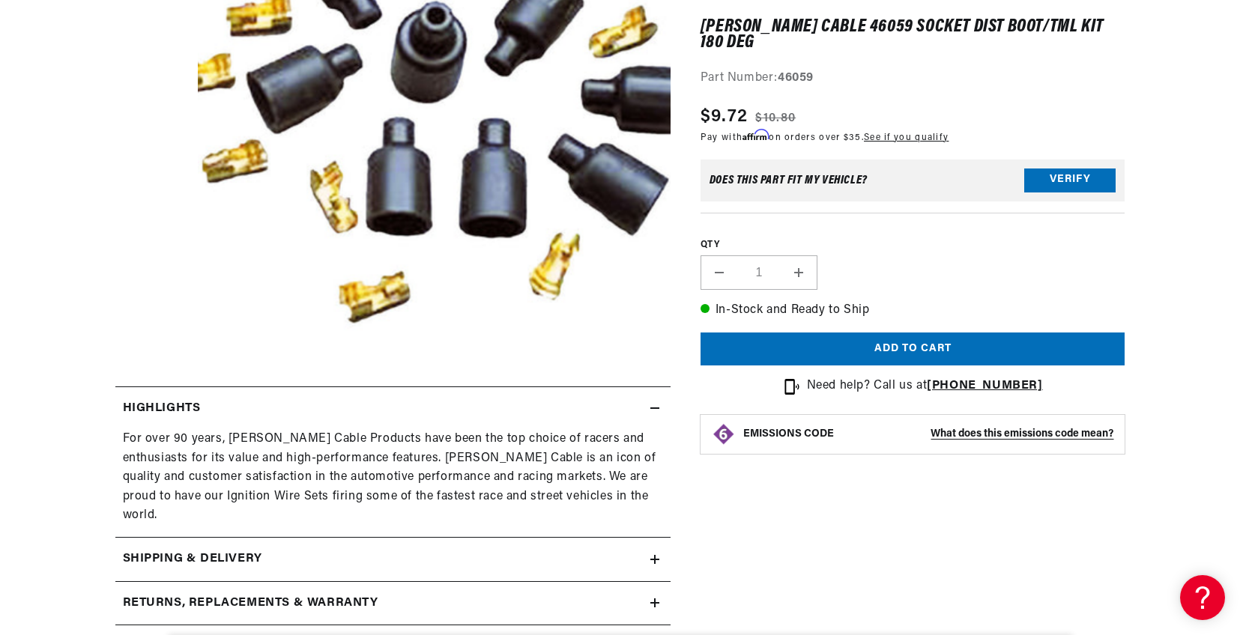
scroll to position [0, 0]
click at [840, 545] on div "[PERSON_NAME] Cable 46059 Socket Dist Boot/Tml Kit 180 deg [PERSON_NAME] Cable …" at bounding box center [898, 429] width 455 height 1007
click at [425, 550] on div "Shipping & Delivery" at bounding box center [382, 559] width 535 height 19
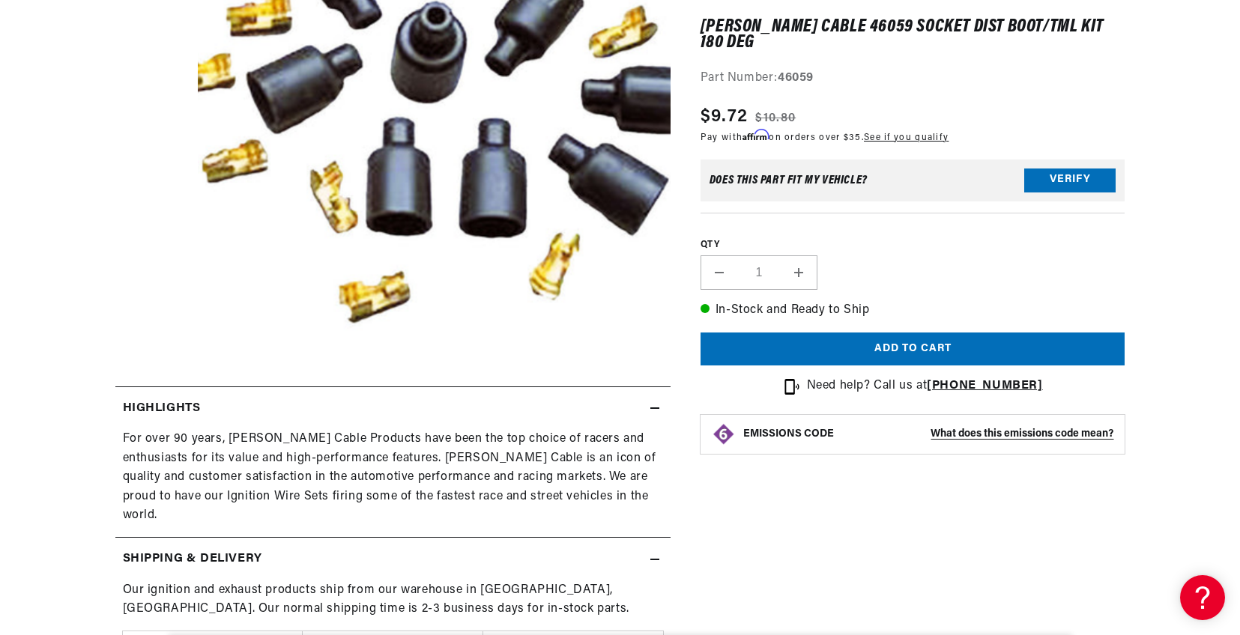
click at [425, 550] on div "Shipping & Delivery" at bounding box center [382, 559] width 535 height 19
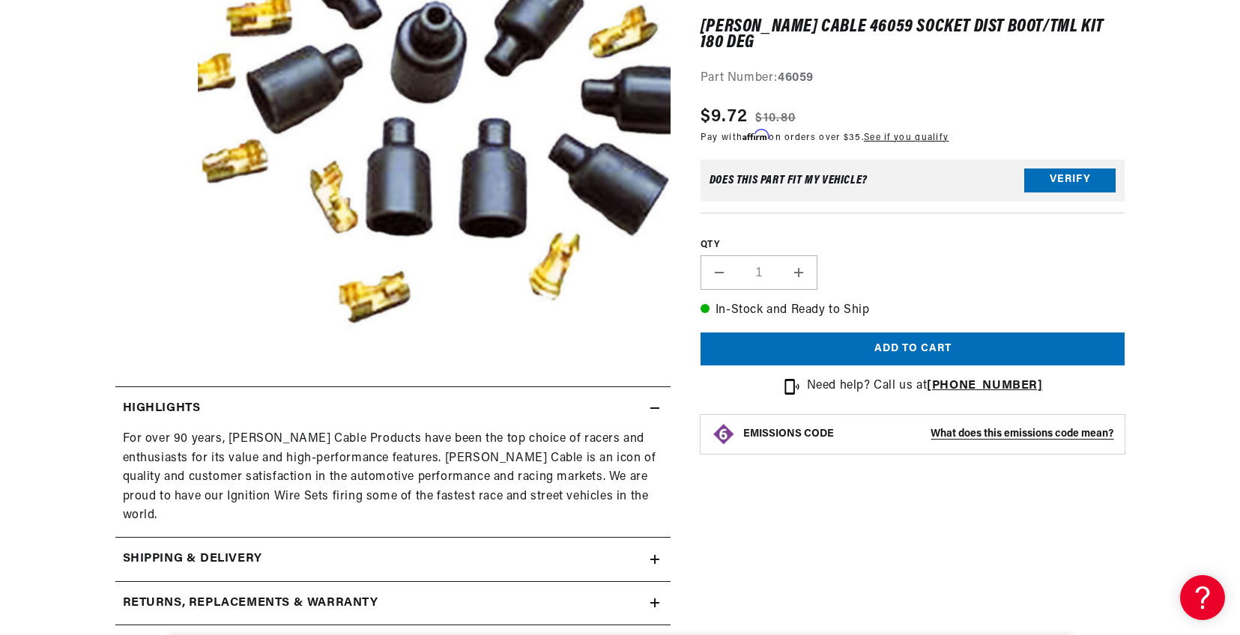
click at [428, 498] on div "For over 90 years, [PERSON_NAME] Cable Products have been the top choice of rac…" at bounding box center [393, 478] width 540 height 96
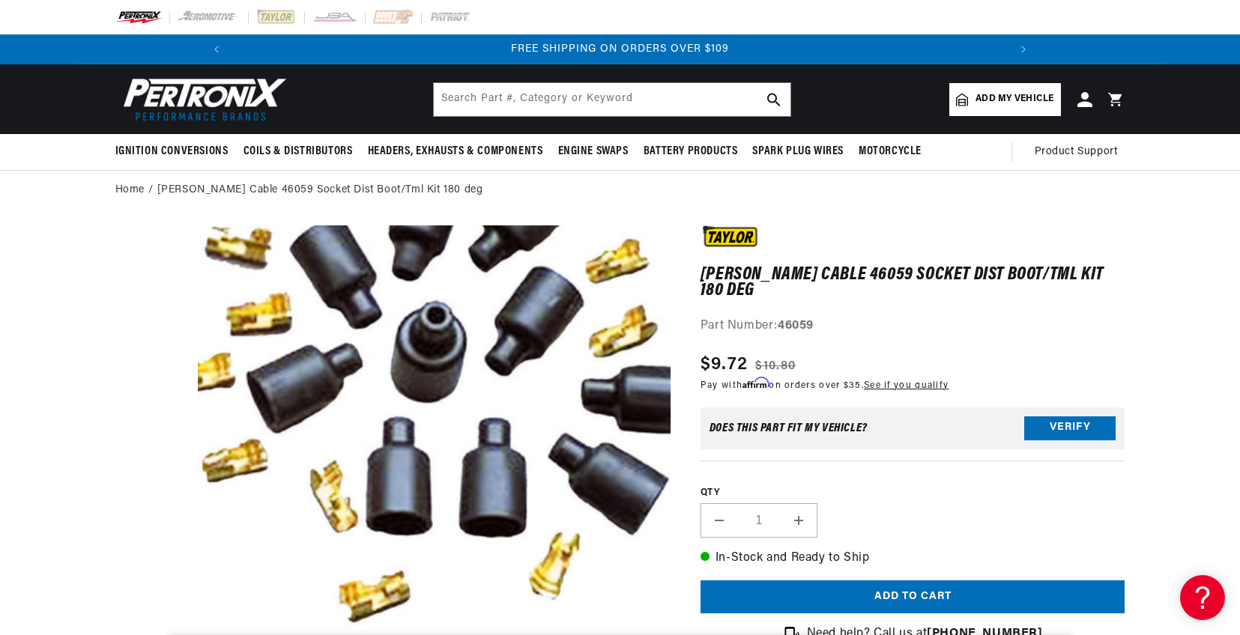
scroll to position [0, 1603]
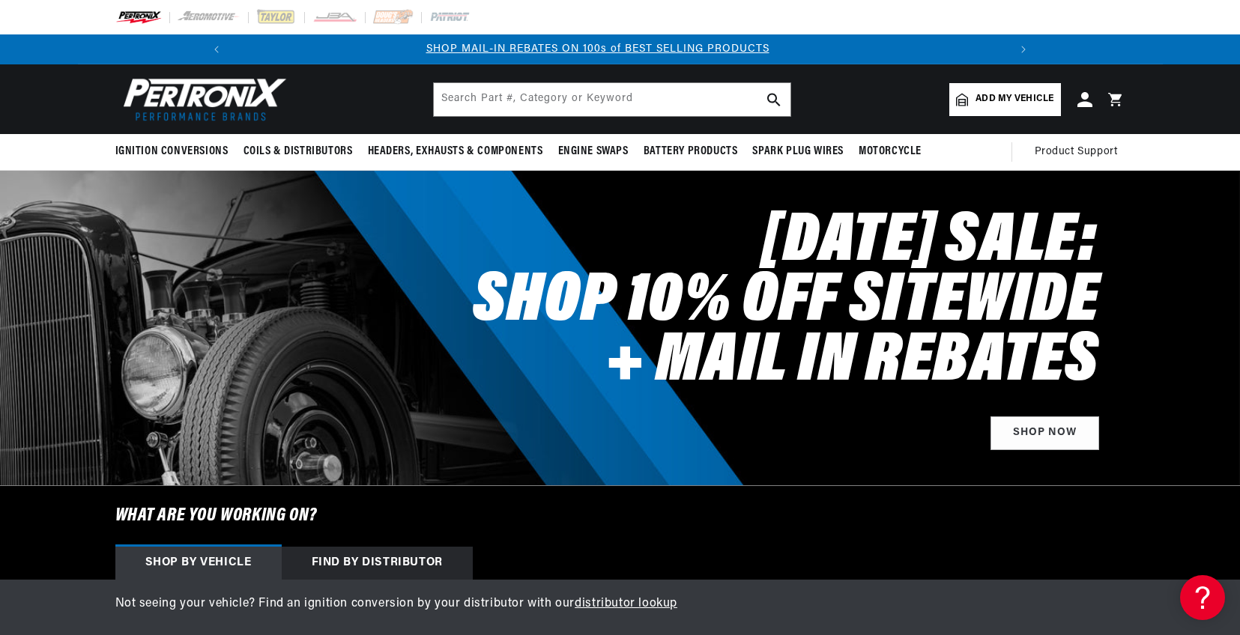
scroll to position [0, 801]
click at [894, 541] on h6 "What are you working on?" at bounding box center [620, 516] width 1085 height 60
